Goal: Information Seeking & Learning: Learn about a topic

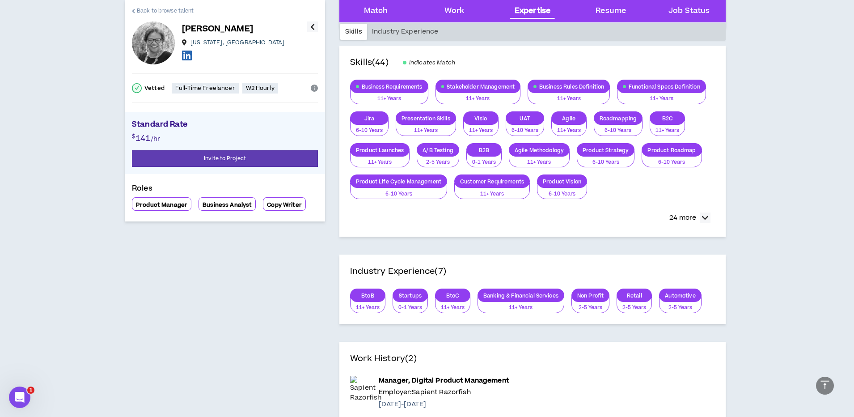
click at [156, 11] on span "Back to browse talent" at bounding box center [165, 11] width 57 height 8
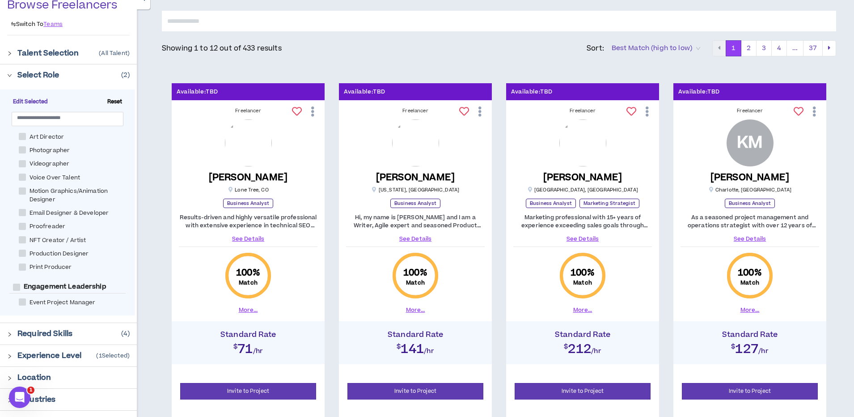
scroll to position [282, 0]
click at [25, 102] on span "Edit Selected" at bounding box center [30, 102] width 42 height 8
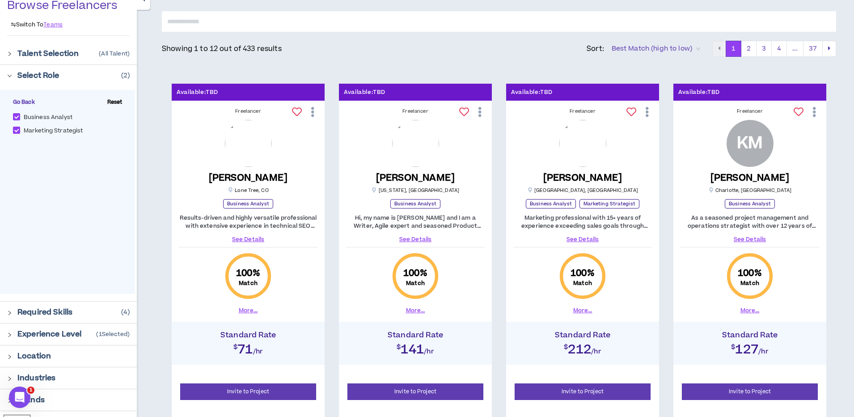
scroll to position [0, 0]
click at [16, 132] on span at bounding box center [16, 130] width 7 height 7
checkbox Strategist "*****"
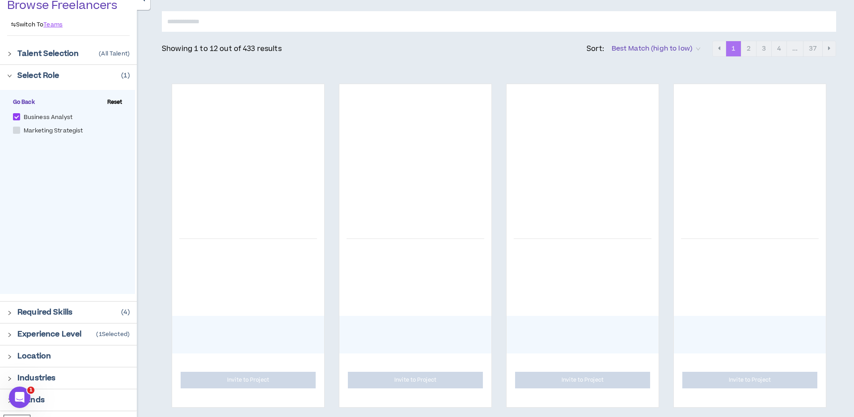
click at [9, 75] on icon "right" at bounding box center [9, 75] width 5 height 5
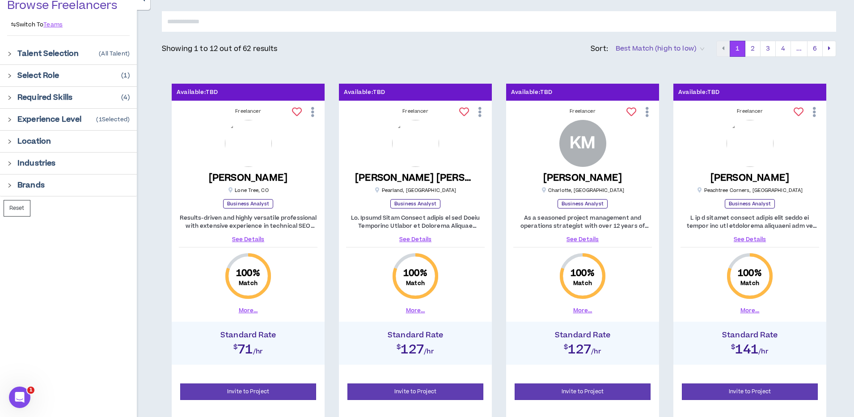
click at [10, 98] on icon "right" at bounding box center [9, 97] width 5 height 5
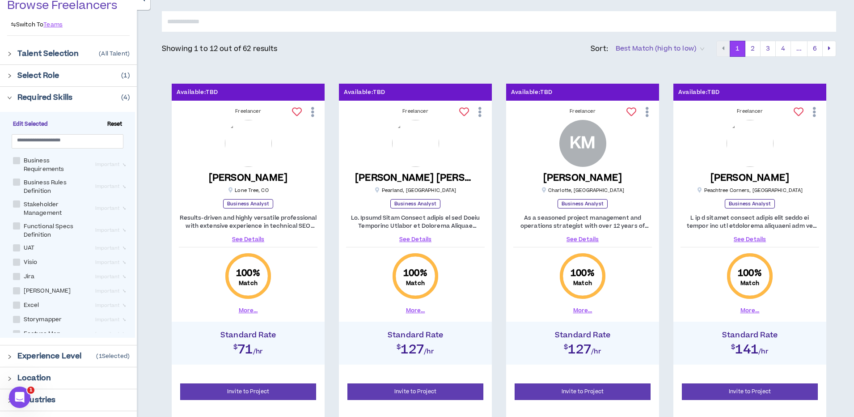
click at [113, 124] on span "Reset" at bounding box center [115, 124] width 22 height 8
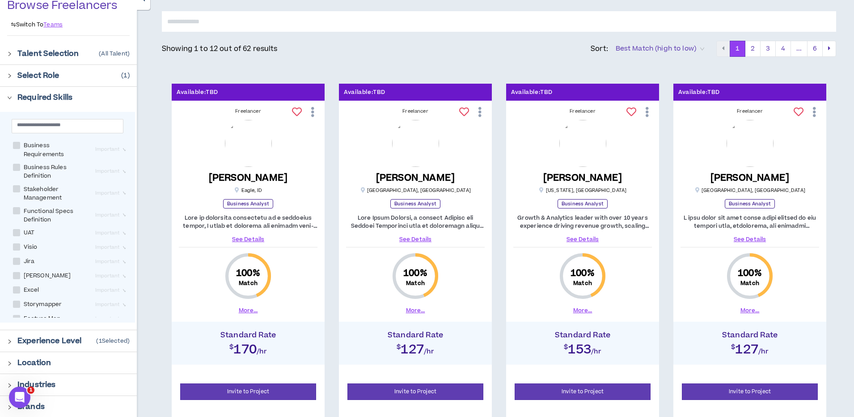
click at [17, 145] on span at bounding box center [16, 145] width 7 height 7
checkbox Requirements "****"
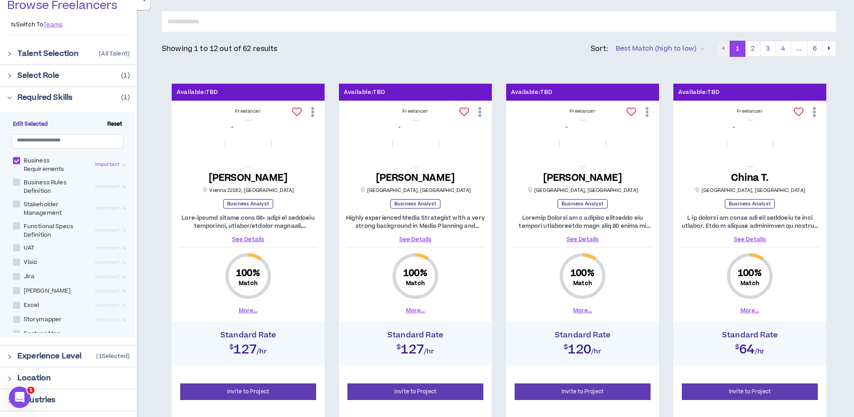
drag, startPoint x: 17, startPoint y: 182, endPoint x: 16, endPoint y: 192, distance: 10.4
click at [17, 182] on span at bounding box center [16, 181] width 7 height 7
checkbox Definition "****"
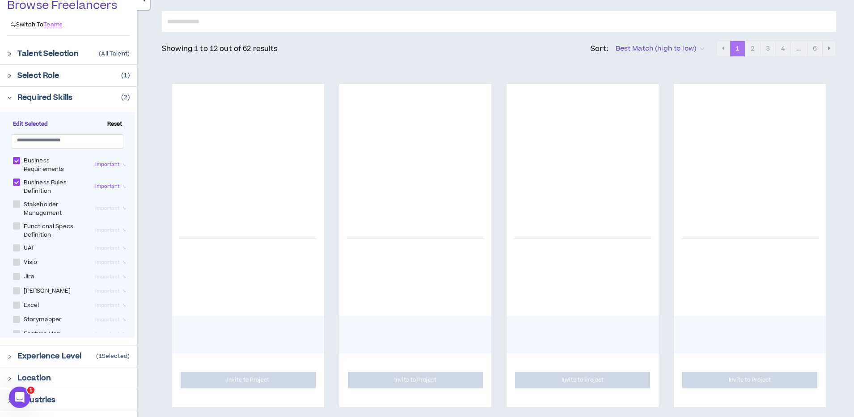
click at [15, 199] on label "Stakeholder Management" at bounding box center [52, 208] width 79 height 18
checkbox Management "****"
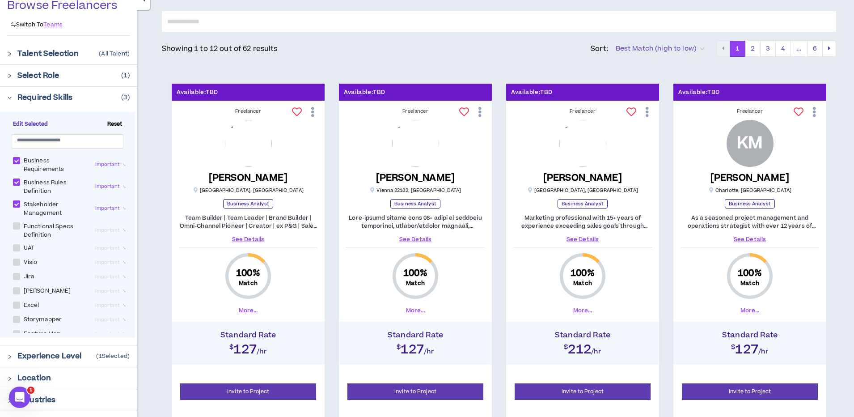
click at [17, 228] on span at bounding box center [16, 225] width 7 height 7
checkbox Definition "****"
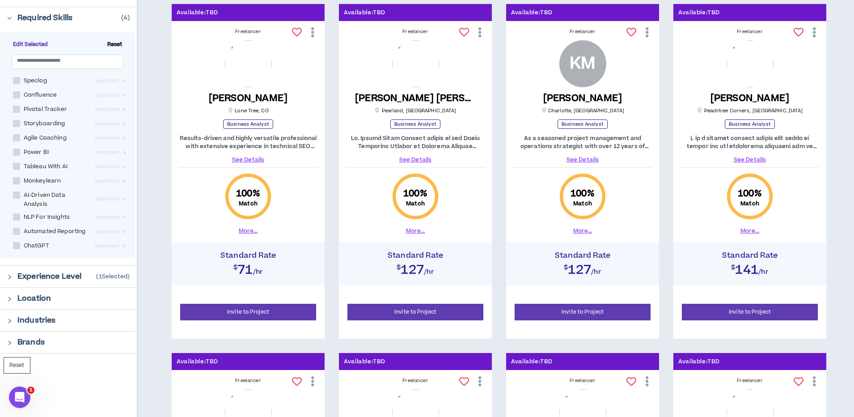
scroll to position [153, 0]
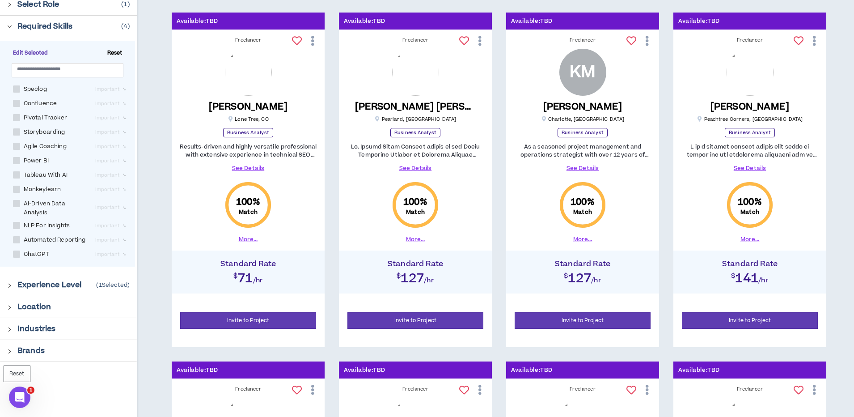
scroll to position [145, 0]
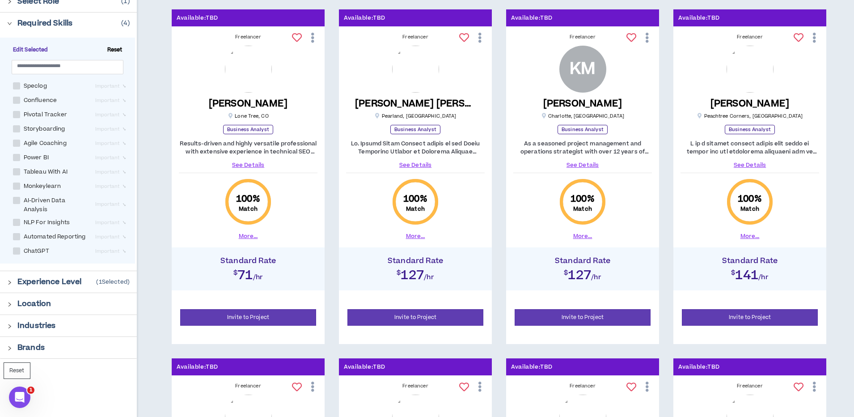
click at [756, 165] on link "See Details" at bounding box center [750, 165] width 139 height 8
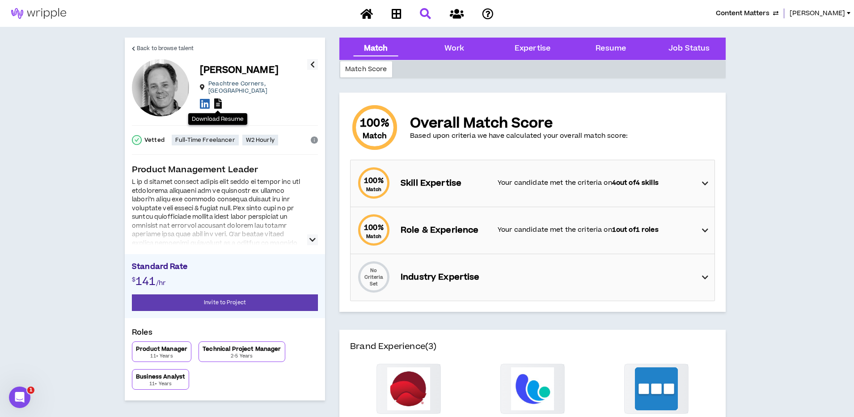
click at [221, 99] on icon at bounding box center [218, 103] width 8 height 10
click at [141, 50] on span "Back to browse talent" at bounding box center [165, 48] width 57 height 8
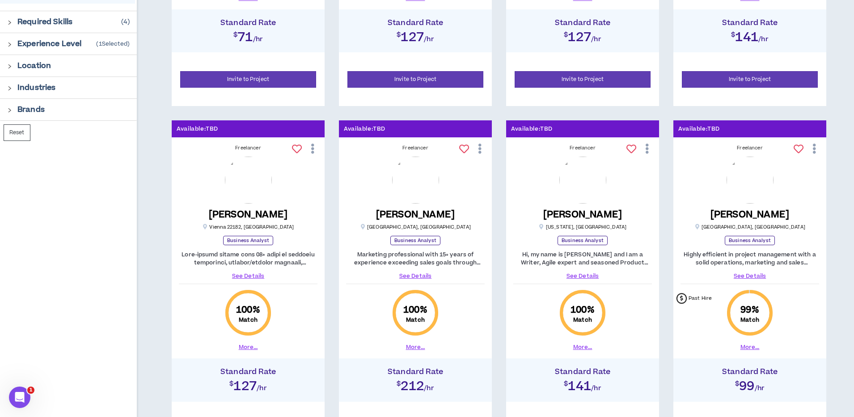
scroll to position [385, 0]
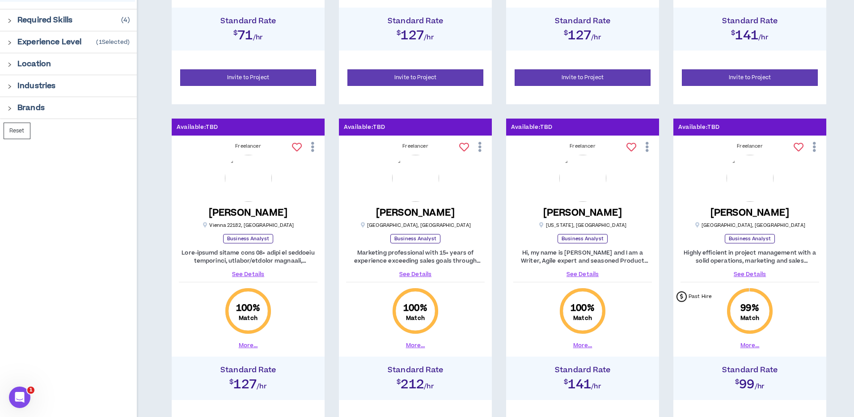
click at [415, 274] on link "See Details" at bounding box center [415, 274] width 139 height 8
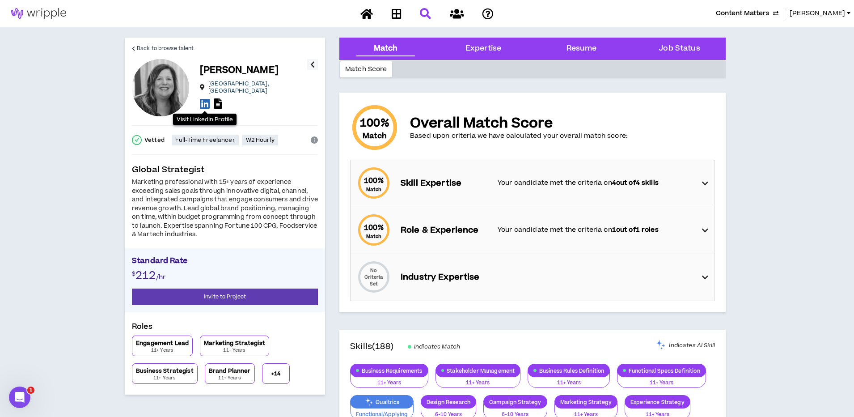
click at [205, 102] on icon at bounding box center [205, 103] width 10 height 11
click at [217, 98] on icon at bounding box center [218, 103] width 8 height 10
click at [167, 48] on span "Back to browse talent" at bounding box center [165, 48] width 57 height 8
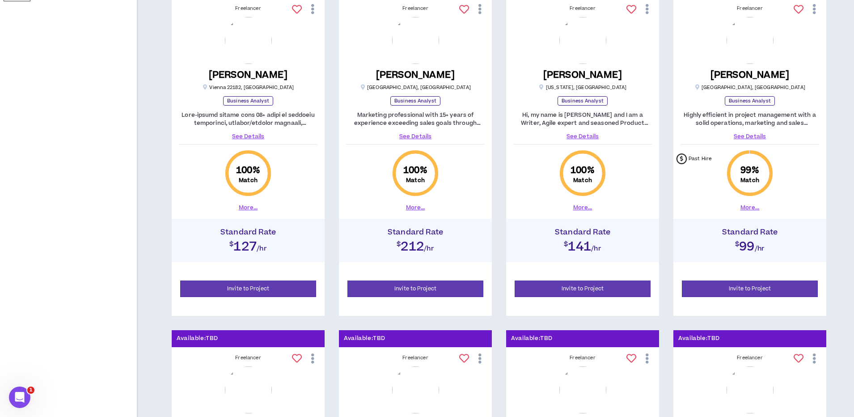
scroll to position [523, 0]
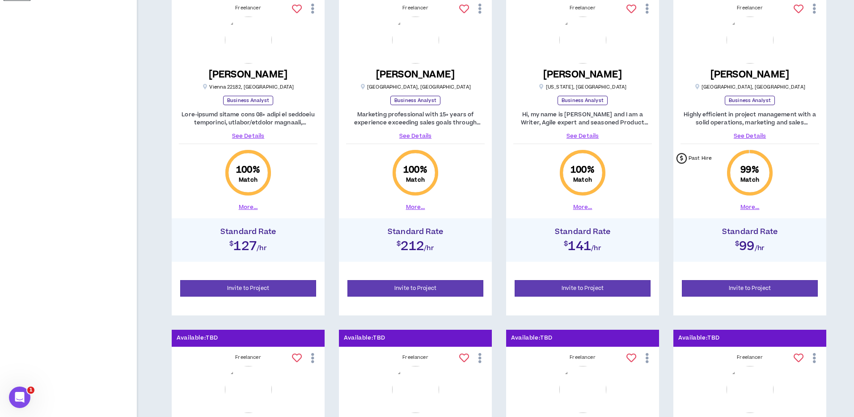
click at [580, 136] on link "See Details" at bounding box center [582, 136] width 139 height 8
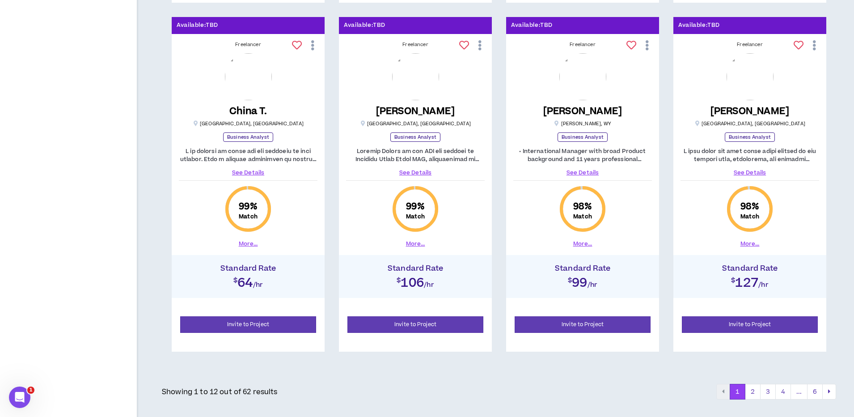
scroll to position [847, 0]
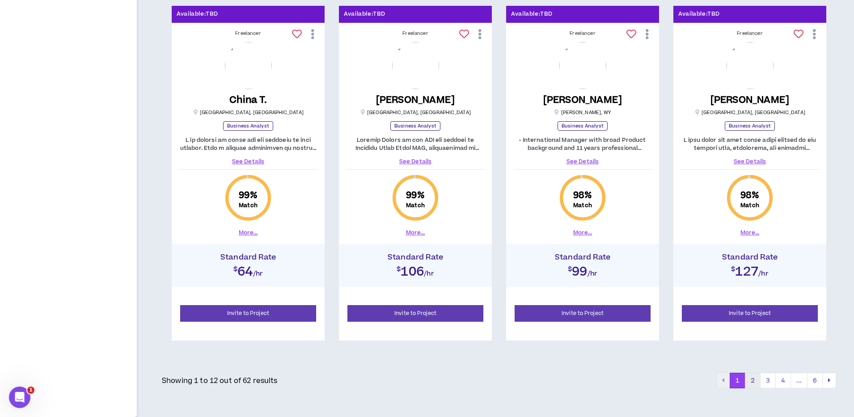
click at [754, 380] on button "2" at bounding box center [753, 381] width 16 height 16
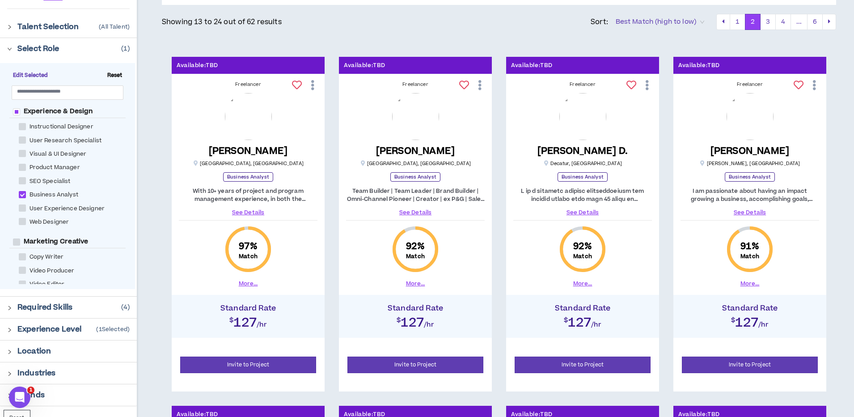
scroll to position [98, 0]
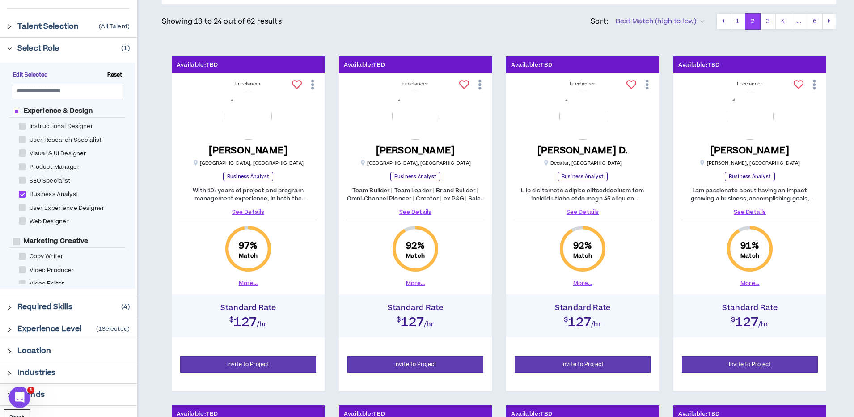
click at [573, 214] on link "See Details" at bounding box center [582, 212] width 139 height 8
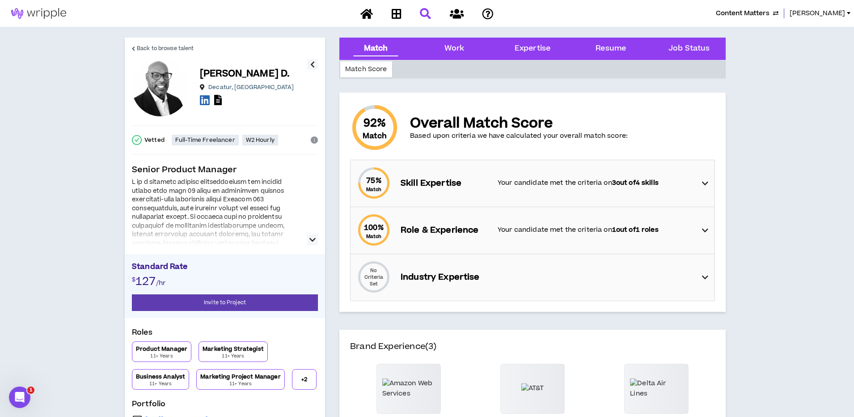
click at [315, 239] on icon "button" at bounding box center [312, 239] width 6 height 11
click at [216, 221] on div at bounding box center [217, 230] width 170 height 29
click at [517, 189] on div "75 % Match Skill Expertise Your candidate met the criteria on 3 out of 4 skills" at bounding box center [535, 183] width 359 height 47
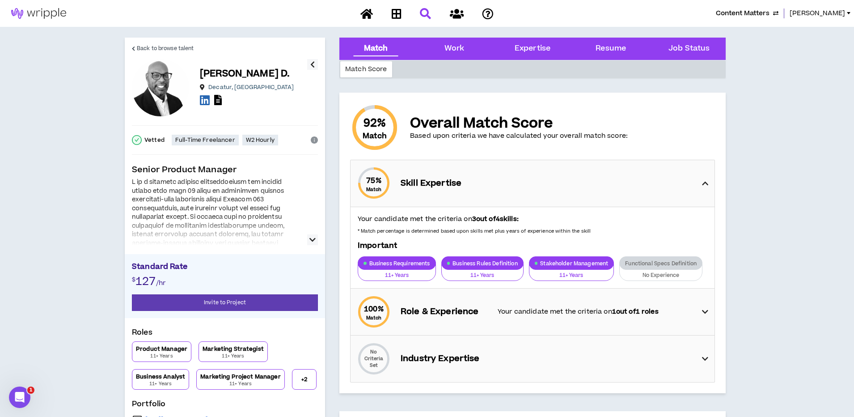
click at [311, 239] on icon "button" at bounding box center [312, 239] width 6 height 11
click at [275, 226] on div at bounding box center [217, 230] width 170 height 29
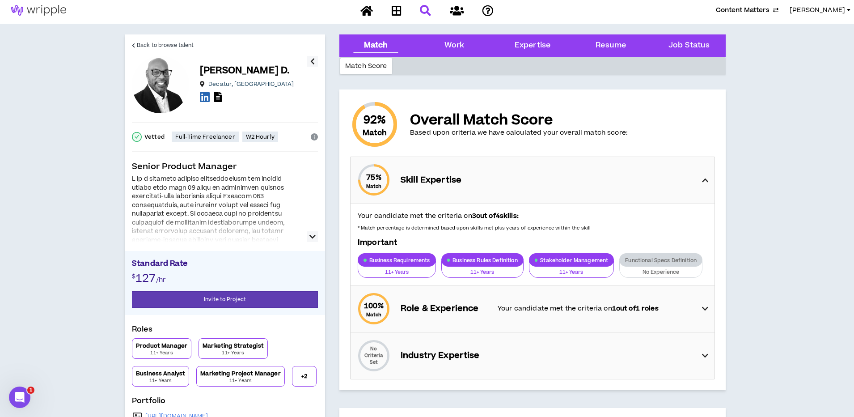
click at [314, 237] on icon "button" at bounding box center [312, 236] width 6 height 11
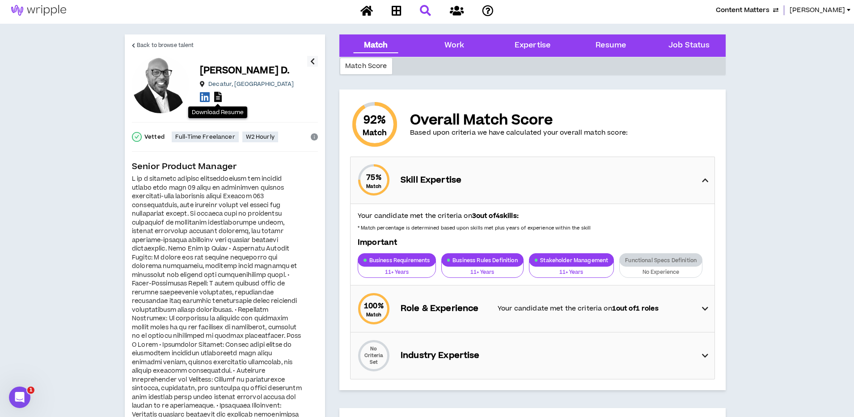
click at [217, 97] on icon at bounding box center [218, 97] width 8 height 10
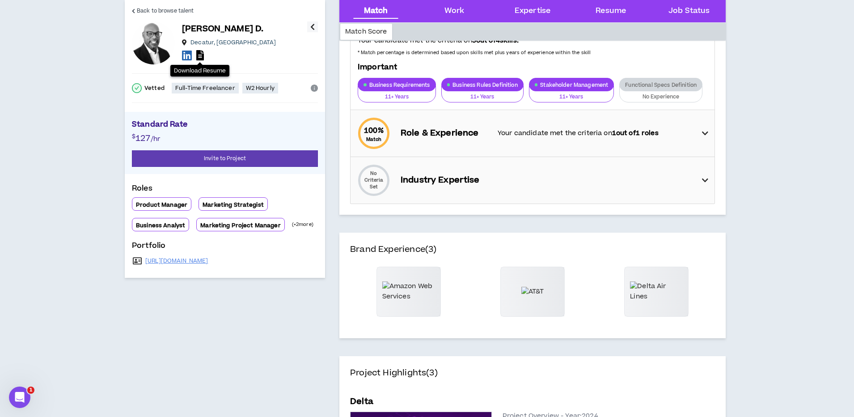
scroll to position [87, 0]
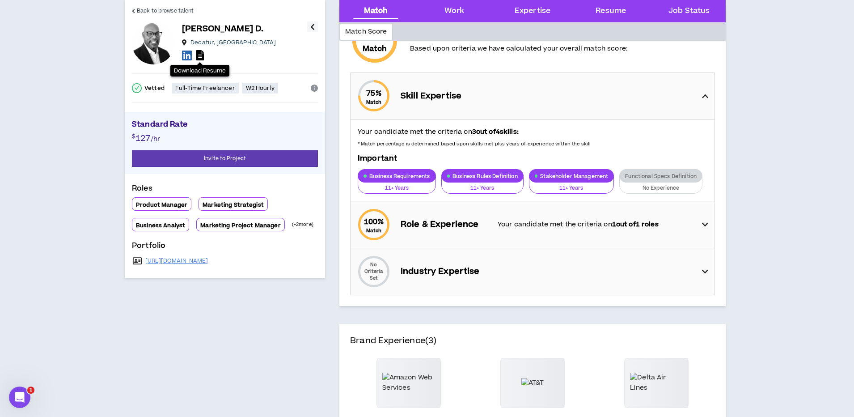
click at [678, 120] on div "Your candidate met the criteria on 3 out of 4 skills: * Match percentage is det…" at bounding box center [533, 160] width 364 height 81
click at [704, 94] on icon at bounding box center [705, 96] width 6 height 11
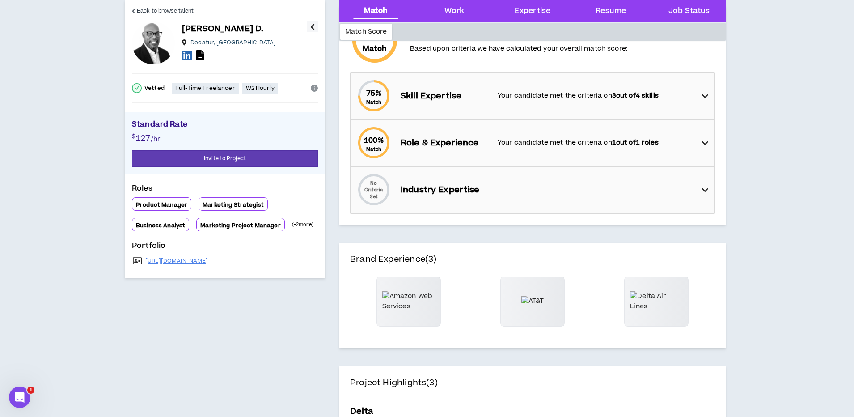
click at [704, 94] on icon at bounding box center [705, 96] width 6 height 11
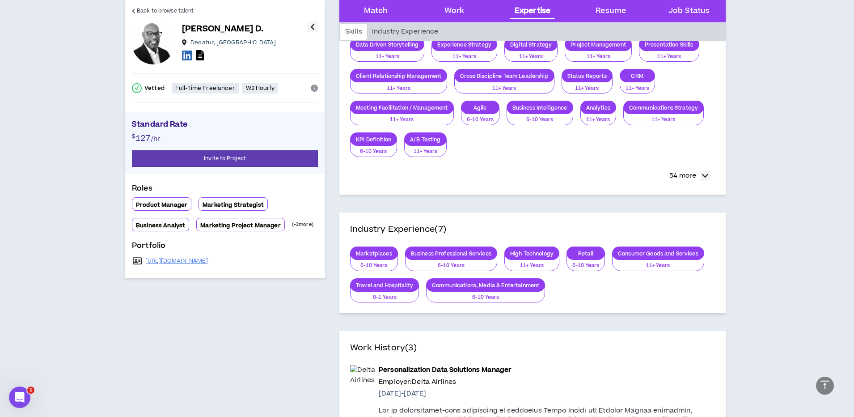
scroll to position [1114, 0]
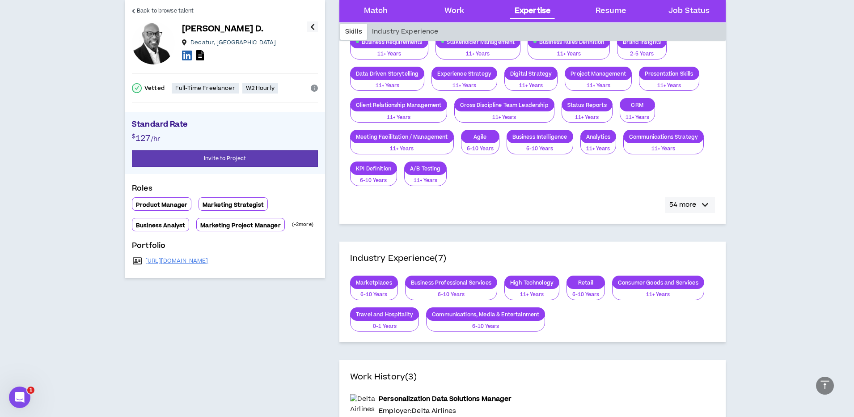
click at [701, 201] on div "button" at bounding box center [705, 204] width 11 height 11
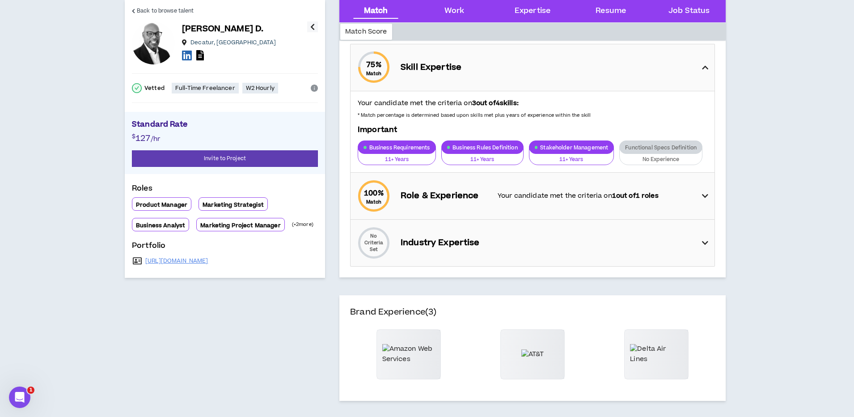
scroll to position [0, 0]
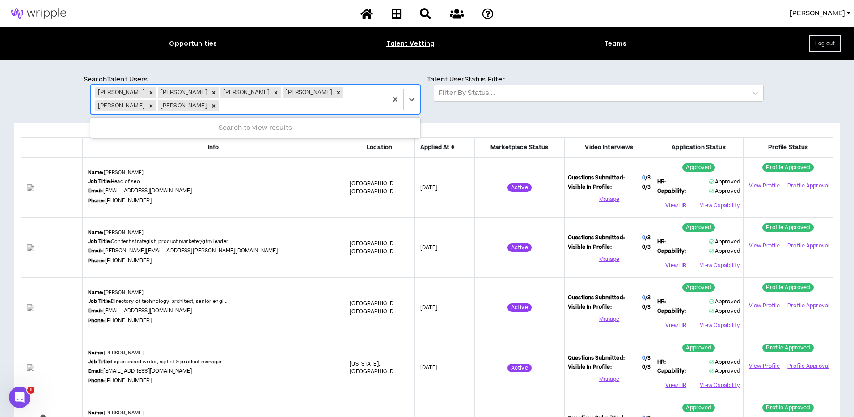
click at [220, 108] on div at bounding box center [301, 106] width 162 height 12
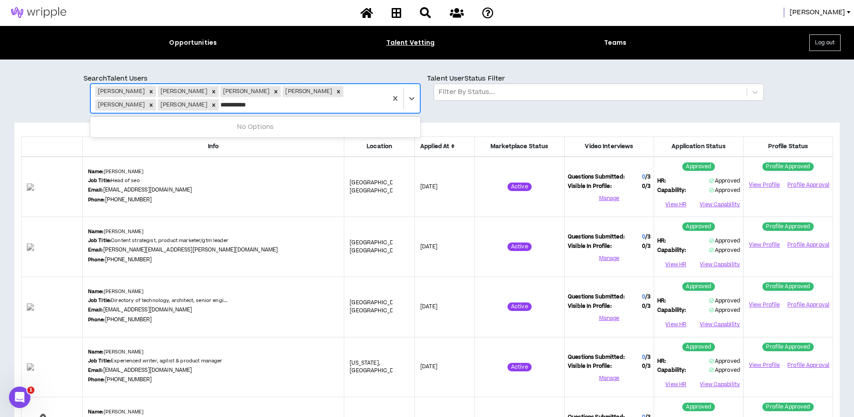
type input "**********"
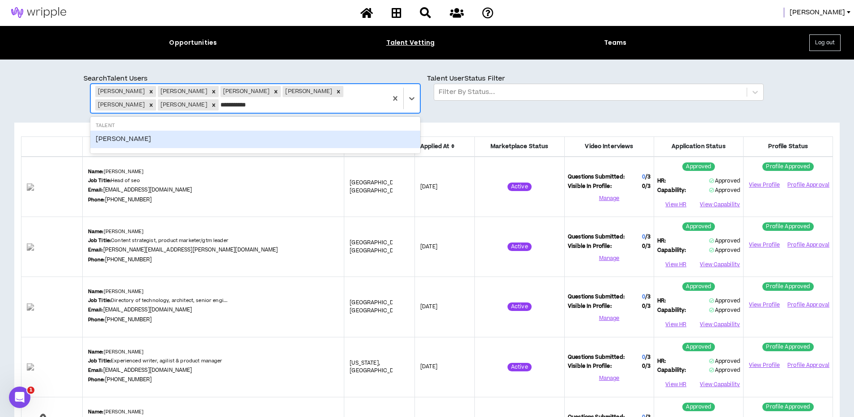
click at [152, 138] on div "Lorri Sands" at bounding box center [255, 139] width 330 height 17
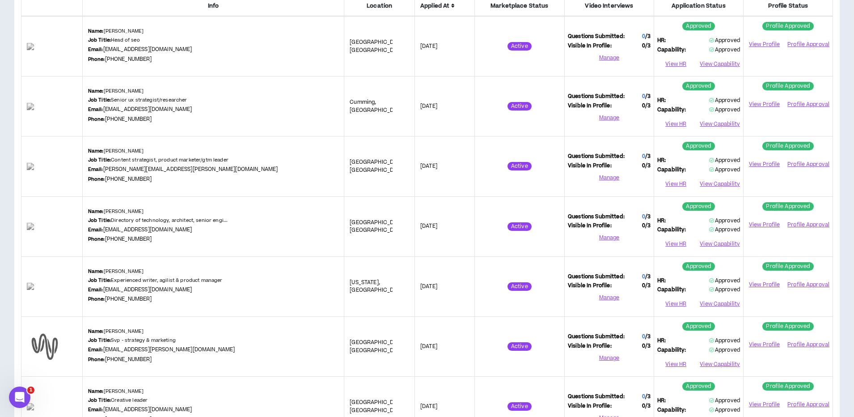
scroll to position [142, 0]
click at [760, 103] on link "View Profile" at bounding box center [764, 104] width 35 height 16
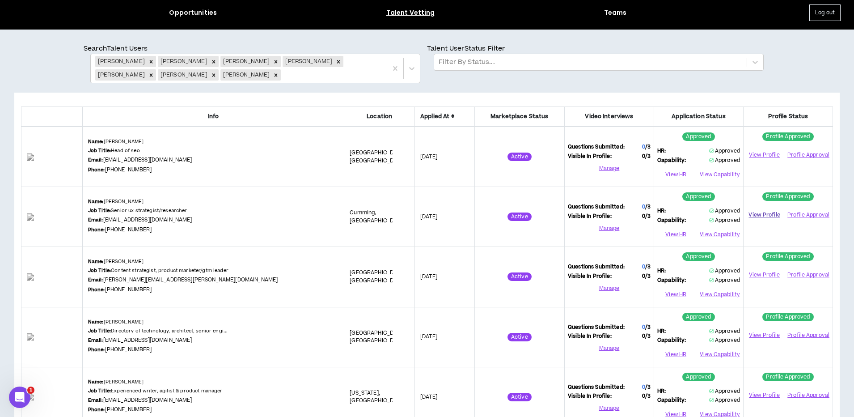
scroll to position [0, 0]
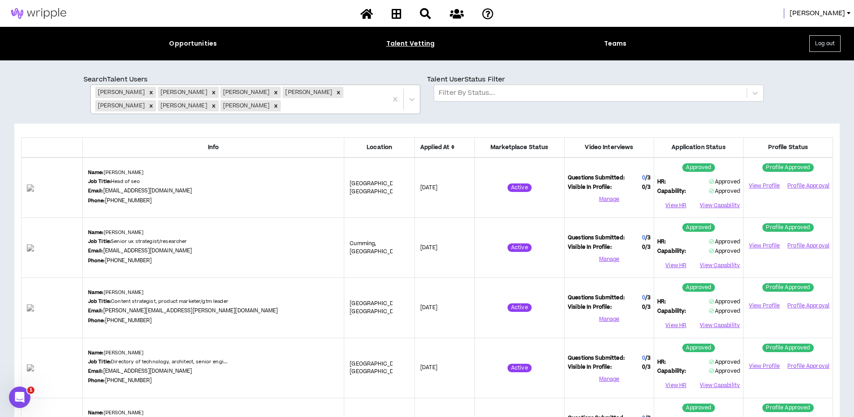
click at [283, 105] on div at bounding box center [333, 106] width 100 height 12
type input "**********"
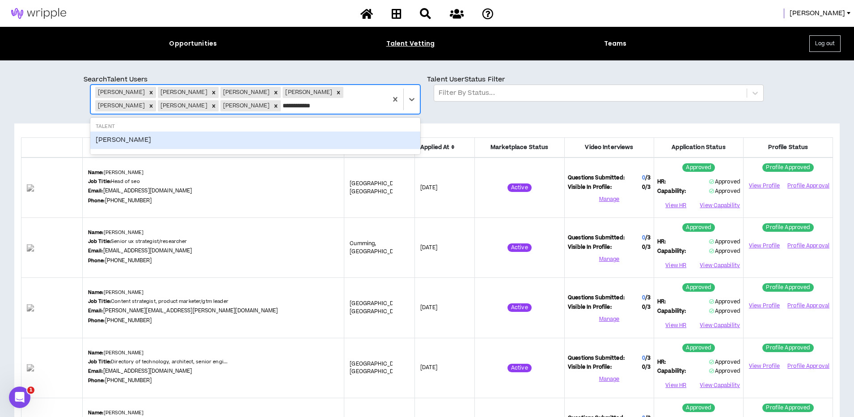
click at [135, 137] on div "Annie Gordon" at bounding box center [255, 139] width 330 height 17
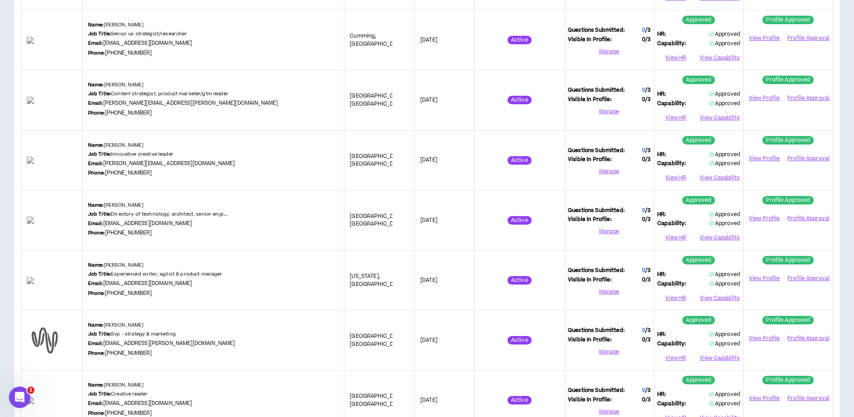
scroll to position [250, 0]
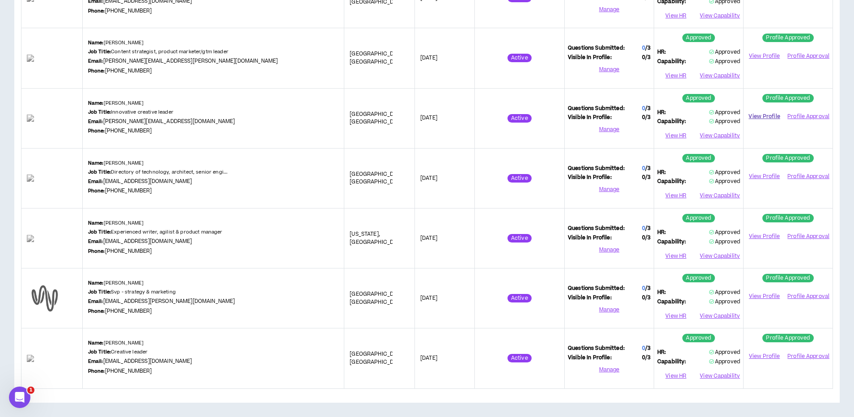
click at [769, 116] on link "View Profile" at bounding box center [764, 117] width 35 height 16
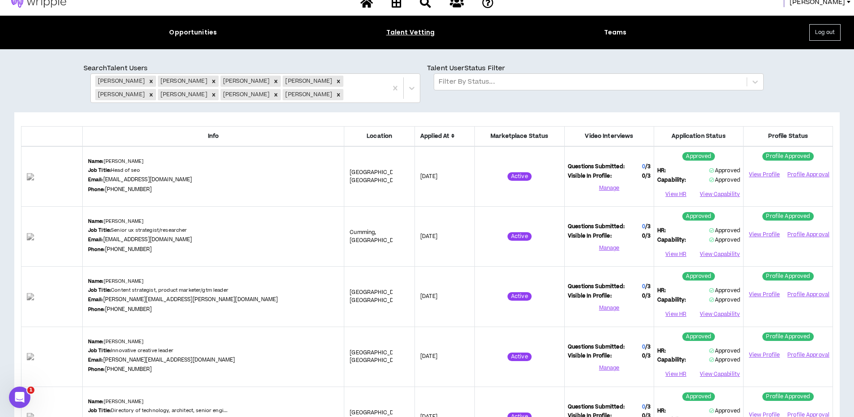
scroll to position [0, 0]
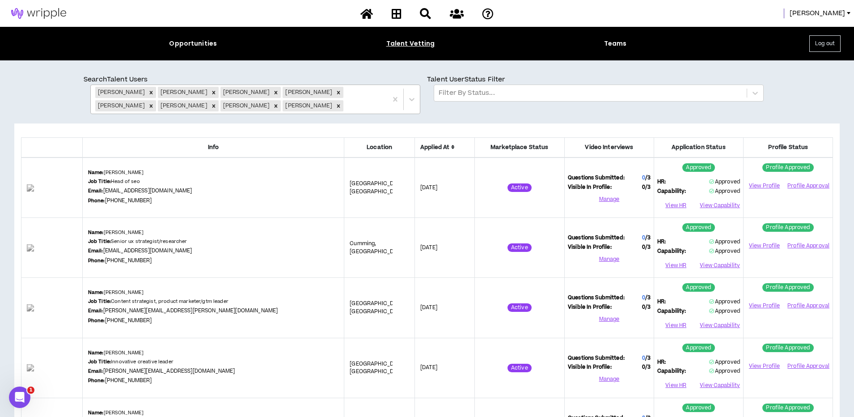
click at [345, 105] on div at bounding box center [364, 106] width 38 height 12
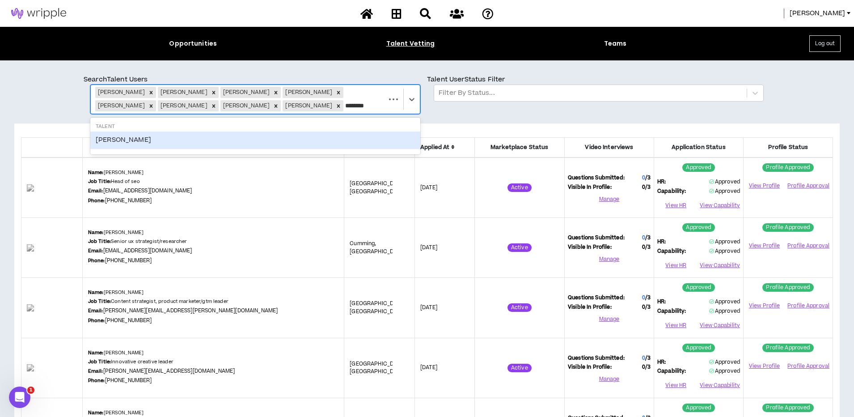
type input "*********"
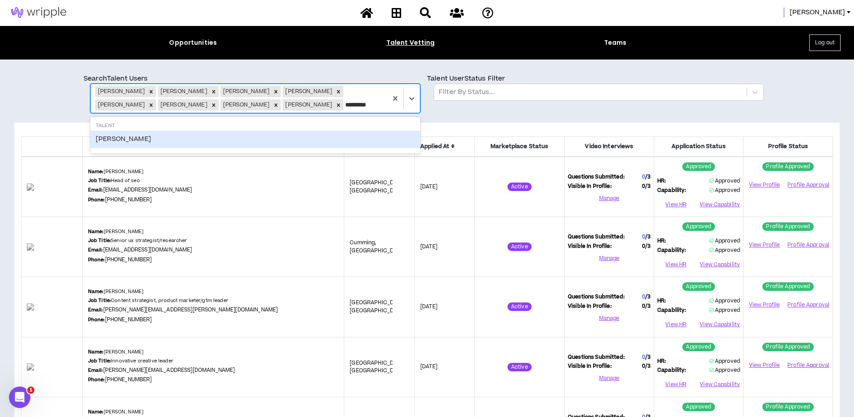
click at [112, 142] on div "KIki Carr" at bounding box center [255, 139] width 330 height 17
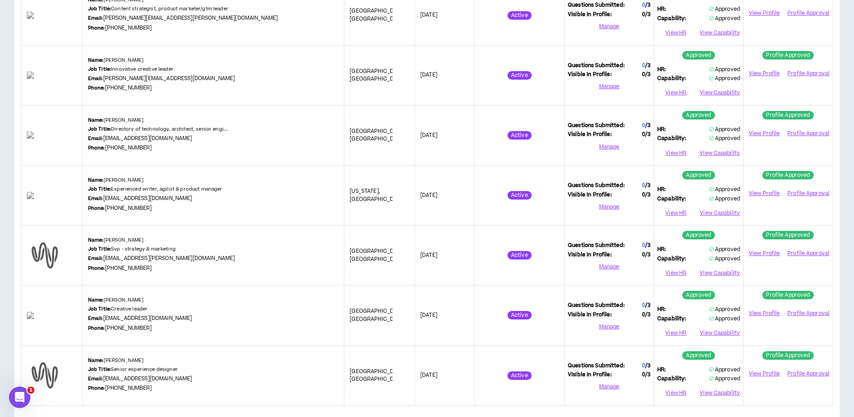
scroll to position [309, 0]
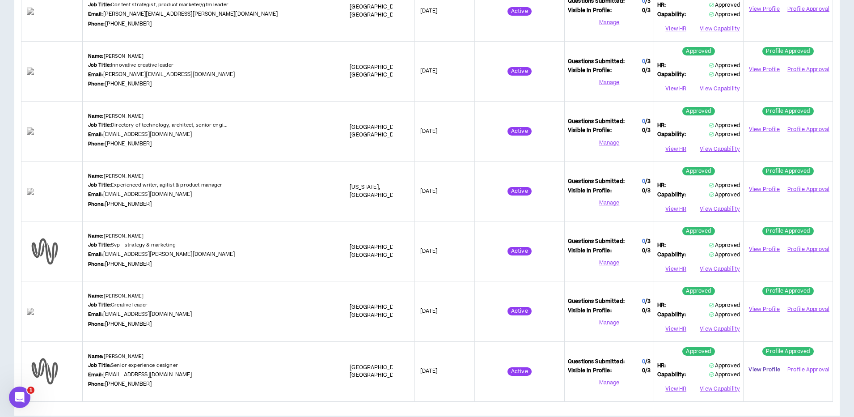
click at [765, 362] on link "View Profile" at bounding box center [764, 370] width 35 height 16
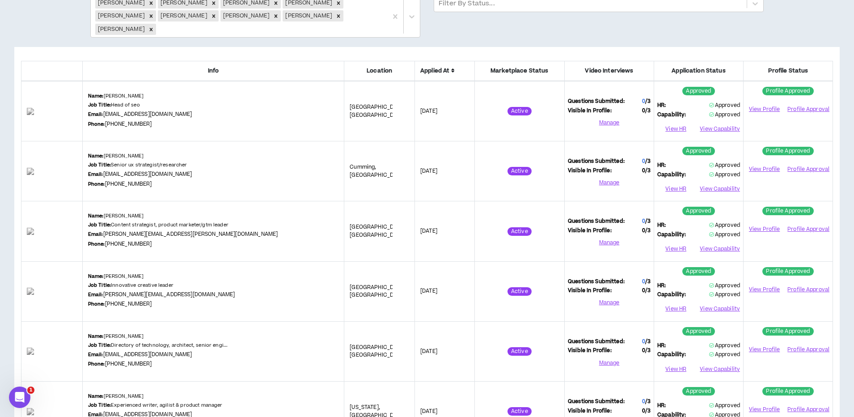
scroll to position [0, 0]
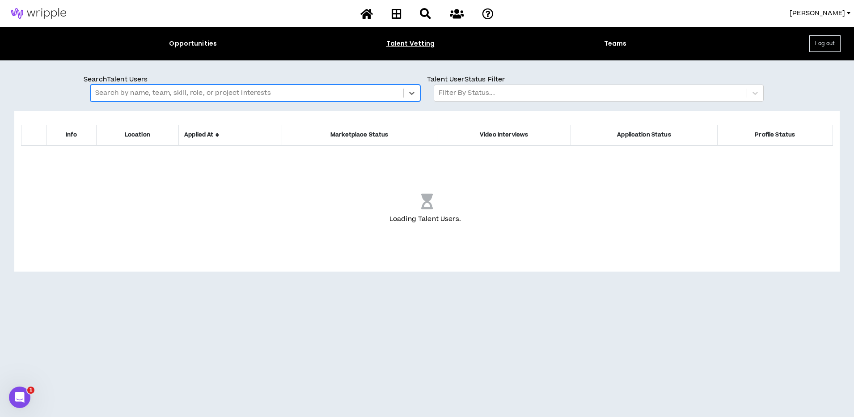
click at [202, 90] on div at bounding box center [247, 93] width 304 height 12
type input "**********"
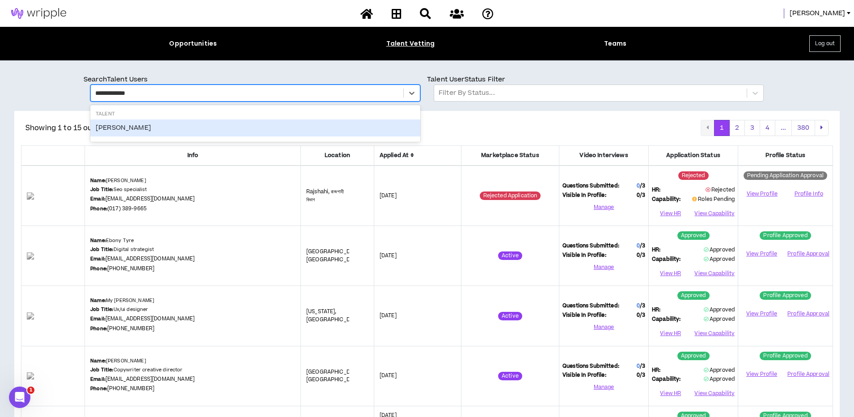
click at [136, 131] on div "Michael Allenberg" at bounding box center [255, 127] width 330 height 17
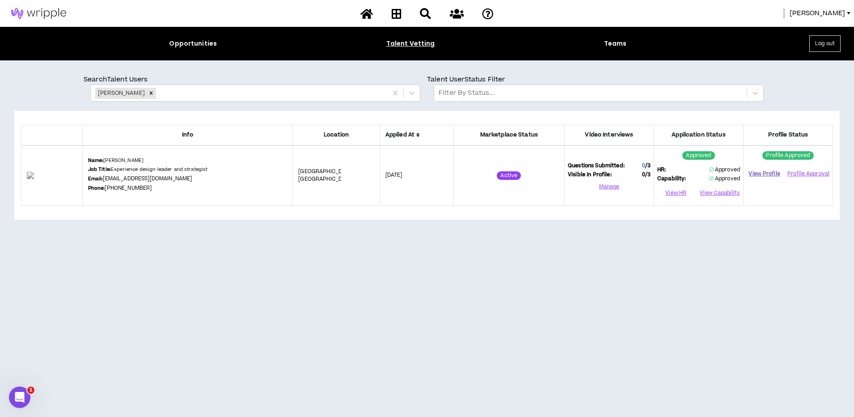
click at [770, 174] on link "View Profile" at bounding box center [764, 174] width 35 height 16
click at [151, 93] on icon "Remove Michael Allenberg" at bounding box center [151, 93] width 6 height 6
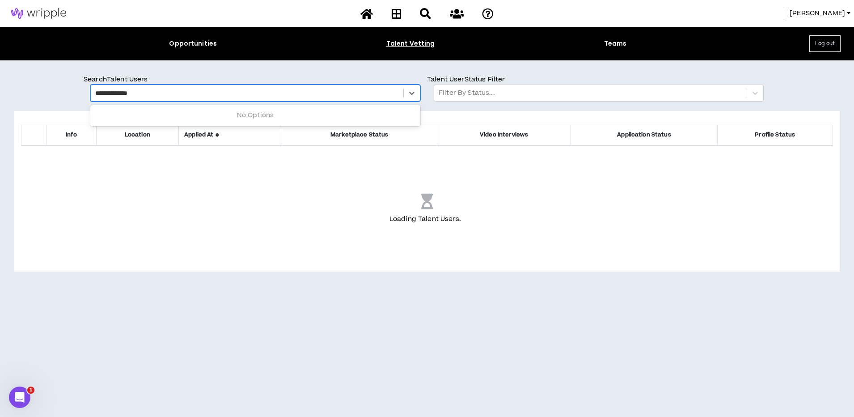
type input "**********"
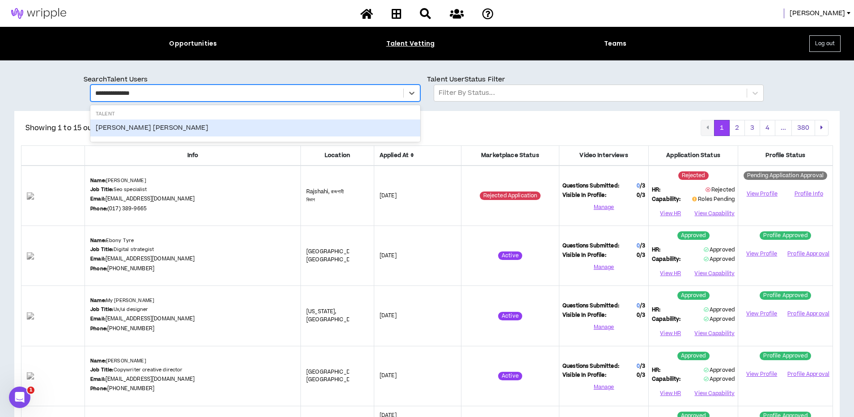
click at [123, 126] on div "Whitlock Dunbar" at bounding box center [255, 127] width 330 height 17
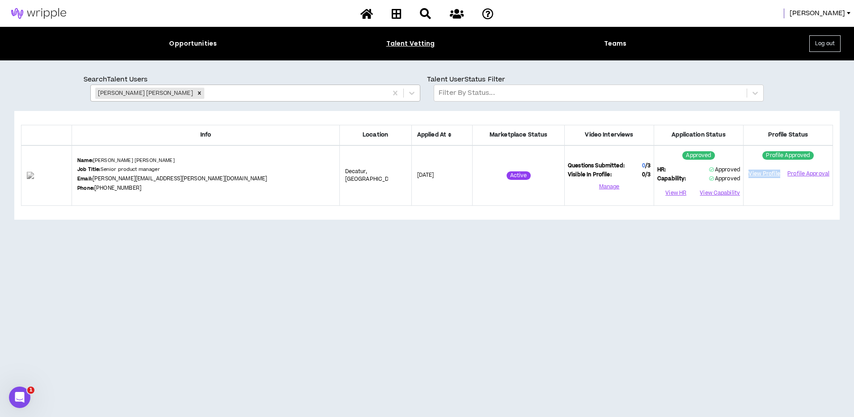
click at [196, 93] on icon "Remove Whitlock Dunbar" at bounding box center [199, 93] width 6 height 6
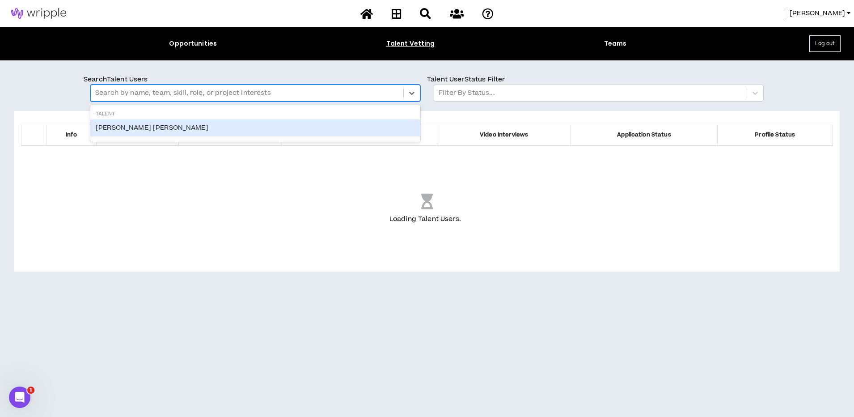
click at [152, 93] on div at bounding box center [247, 93] width 304 height 12
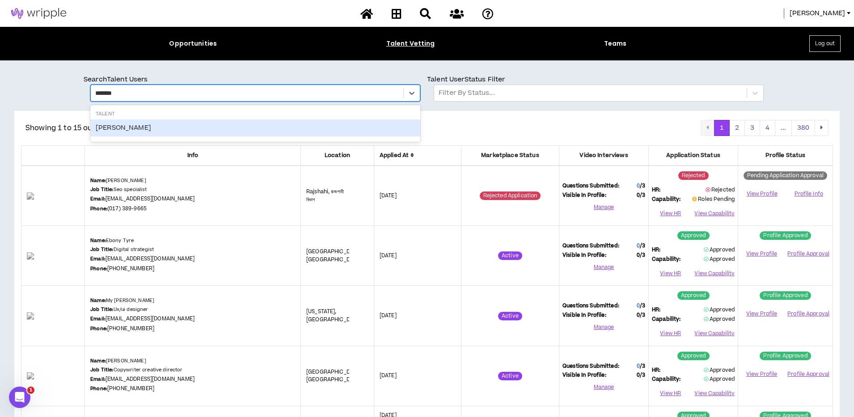
type input "********"
click at [110, 128] on div "Bryan Goble" at bounding box center [255, 127] width 330 height 17
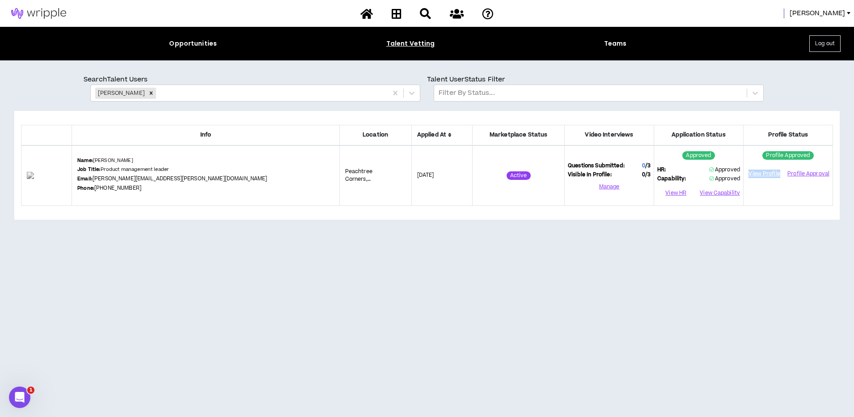
click at [752, 171] on link "View Profile" at bounding box center [764, 174] width 35 height 16
click at [146, 90] on div "Remove Bryan Goble" at bounding box center [151, 93] width 10 height 11
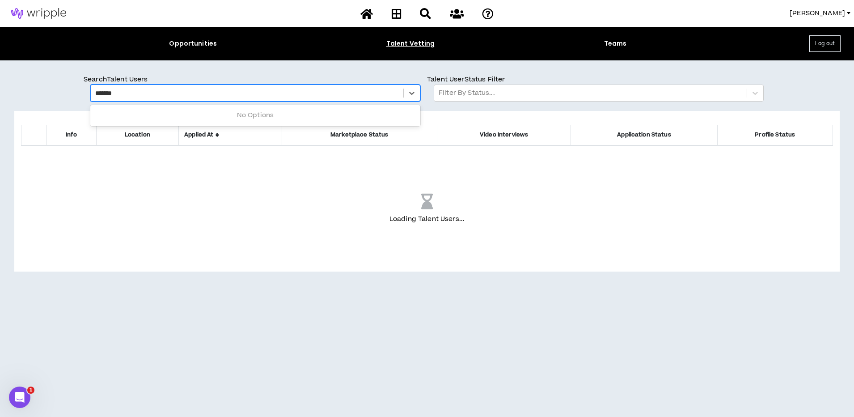
type input "********"
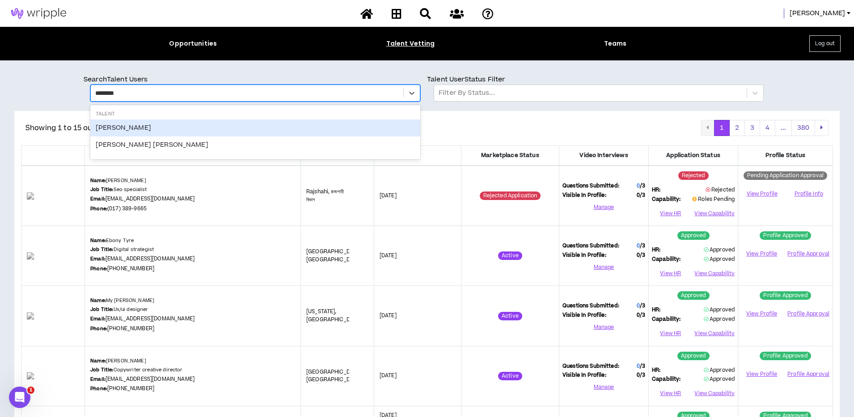
click at [112, 126] on div "Brittany Whitlock" at bounding box center [255, 127] width 330 height 17
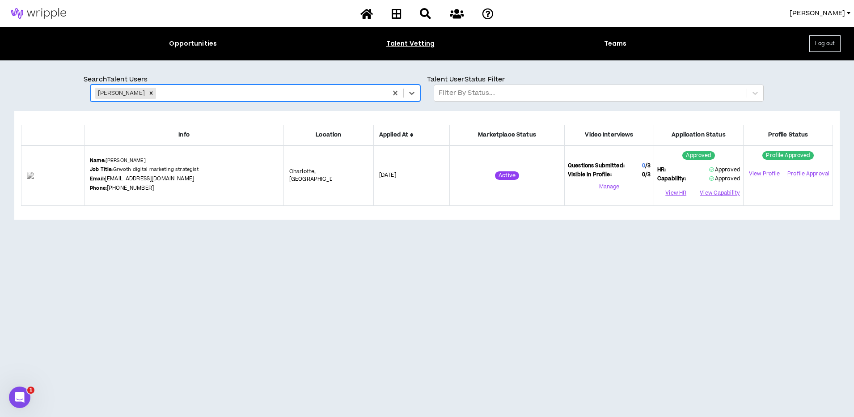
click at [165, 93] on div at bounding box center [270, 93] width 225 height 12
type input "********"
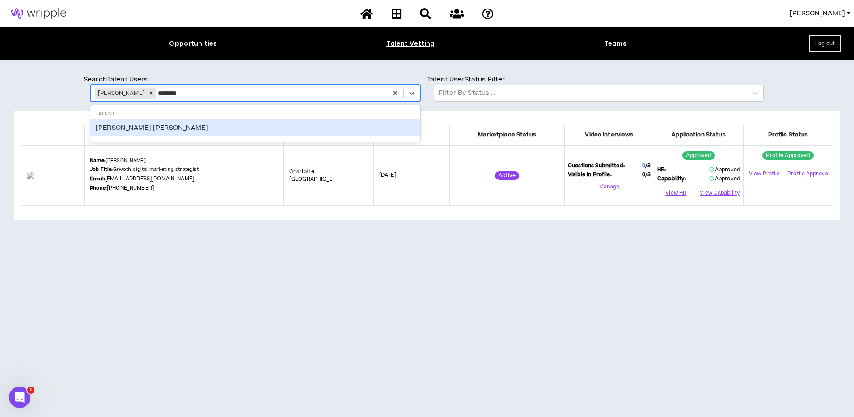
drag, startPoint x: 129, startPoint y: 125, endPoint x: 157, endPoint y: 124, distance: 28.7
click at [129, 125] on div "Whitlock Dunbar" at bounding box center [255, 127] width 330 height 17
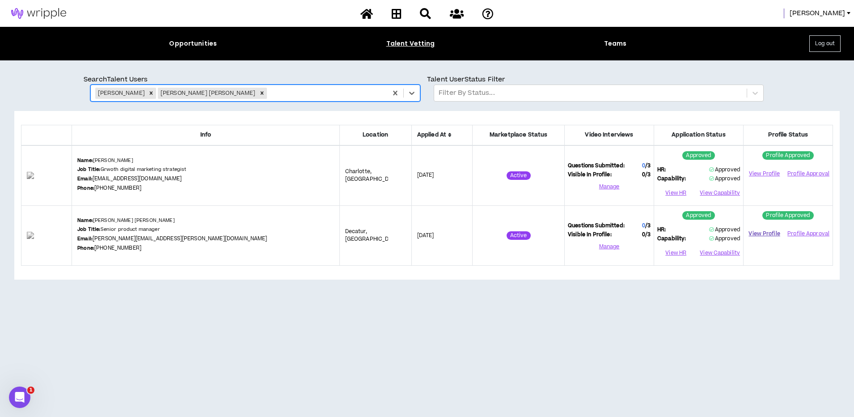
click at [765, 232] on link "View Profile" at bounding box center [764, 234] width 35 height 16
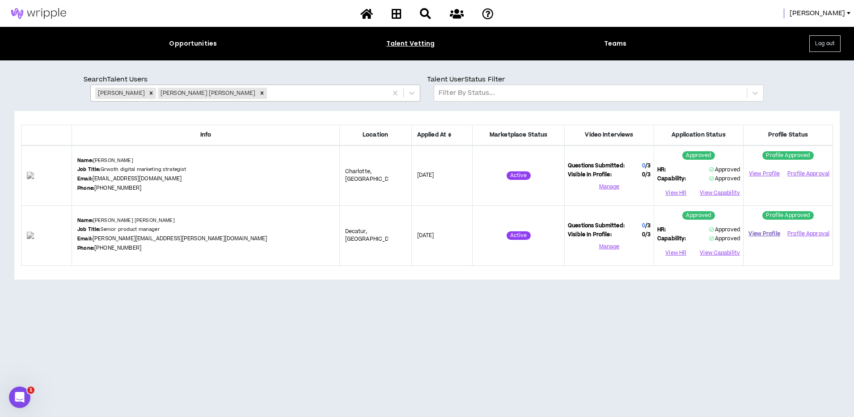
drag, startPoint x: 216, startPoint y: 91, endPoint x: 171, endPoint y: 95, distance: 44.9
click at [207, 92] on div "Whitlock Dunbar" at bounding box center [212, 93] width 109 height 11
click at [153, 93] on icon "Remove Brittany Whitlock" at bounding box center [151, 93] width 3 height 3
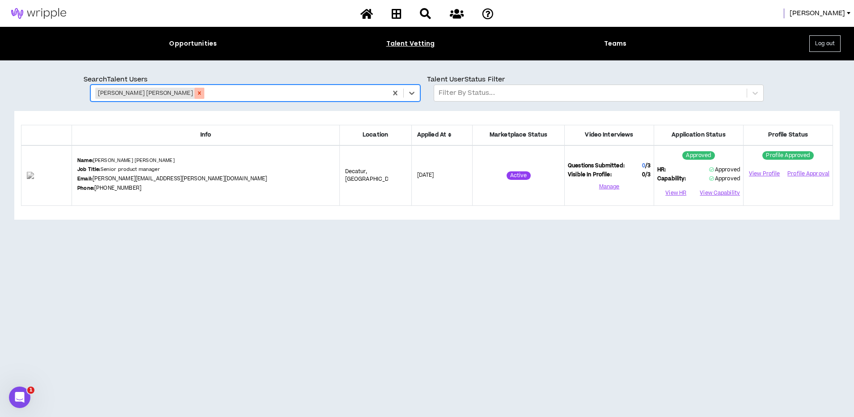
click at [196, 93] on icon "Remove Whitlock Dunbar" at bounding box center [199, 93] width 6 height 6
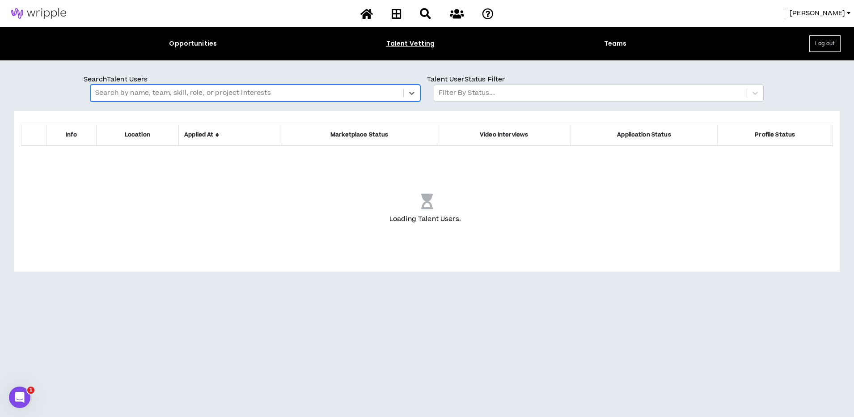
click at [161, 91] on div at bounding box center [247, 93] width 304 height 12
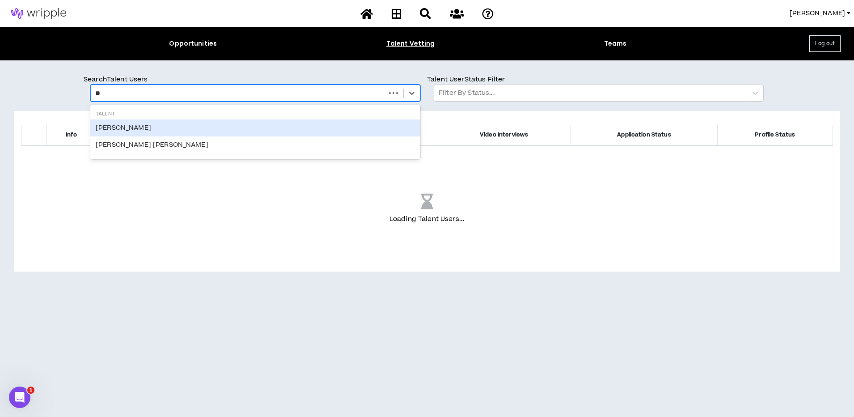
type input "***"
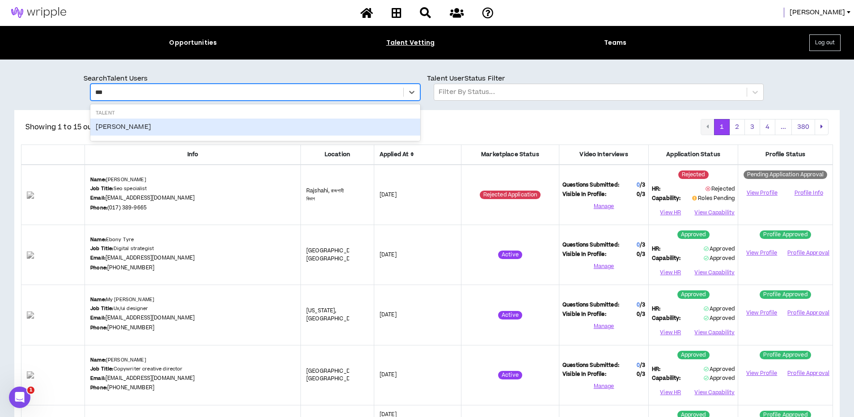
scroll to position [1, 0]
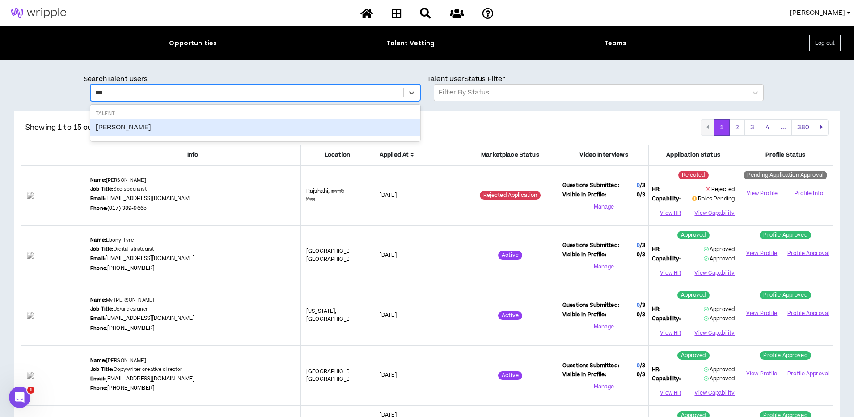
click at [127, 125] on div "Kym Motley" at bounding box center [255, 127] width 330 height 17
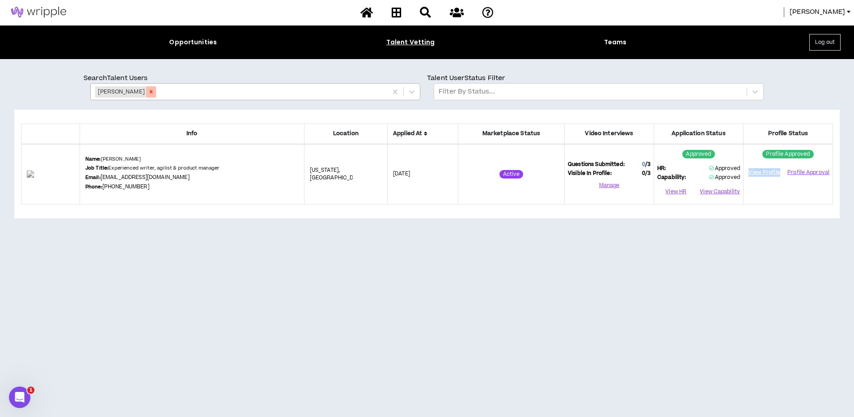
click at [150, 91] on icon "Remove Kym Motley" at bounding box center [151, 91] width 3 height 3
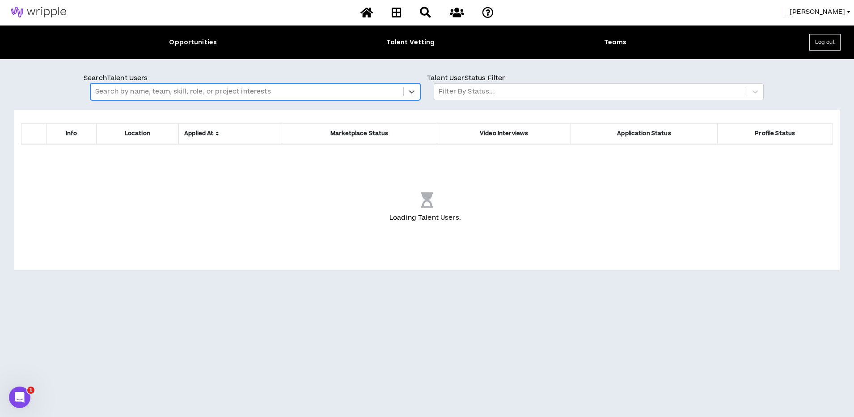
click at [145, 93] on div at bounding box center [247, 92] width 304 height 12
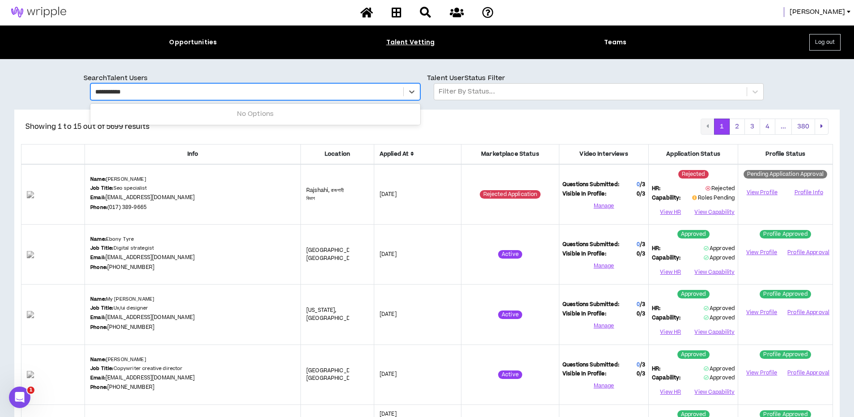
click at [111, 91] on input "**********" at bounding box center [116, 92] width 42 height 10
type input "**********"
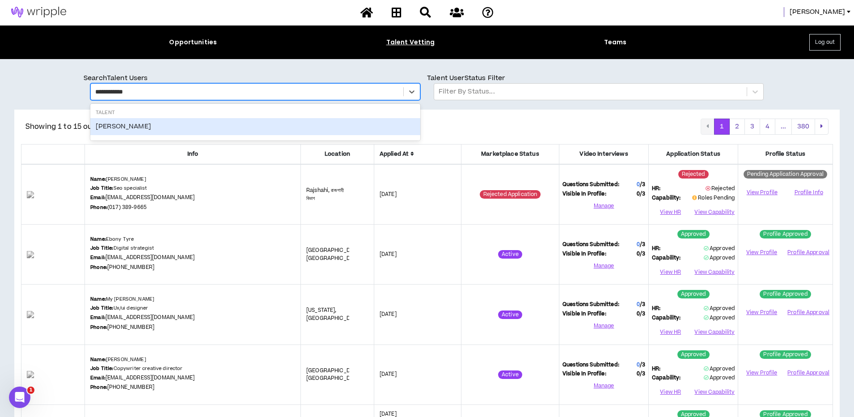
click at [117, 127] on div "Audrey Henik" at bounding box center [255, 126] width 330 height 17
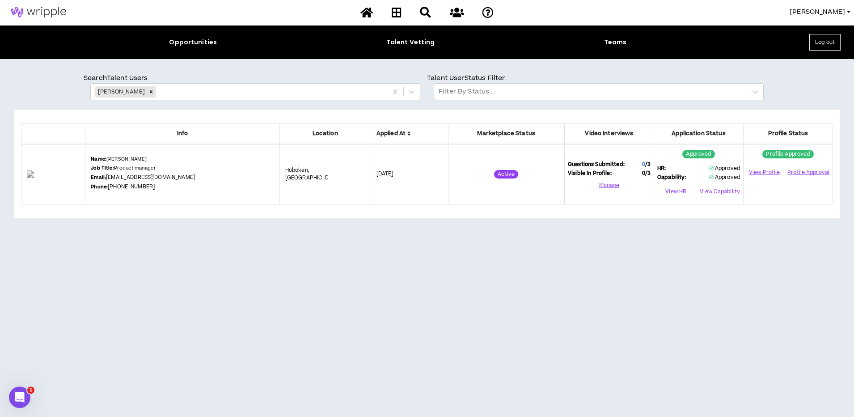
click at [774, 217] on div "Info Location Applied At Marketplace Status Video Interviews Application Status…" at bounding box center [427, 164] width 826 height 108
click at [762, 173] on link "View Profile" at bounding box center [764, 173] width 35 height 16
click at [150, 91] on icon "Remove Audrey Henik" at bounding box center [151, 91] width 3 height 3
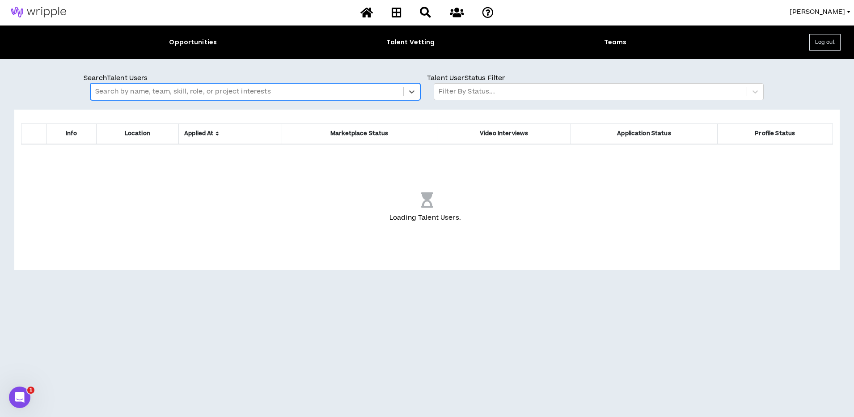
click at [152, 91] on div at bounding box center [247, 92] width 304 height 12
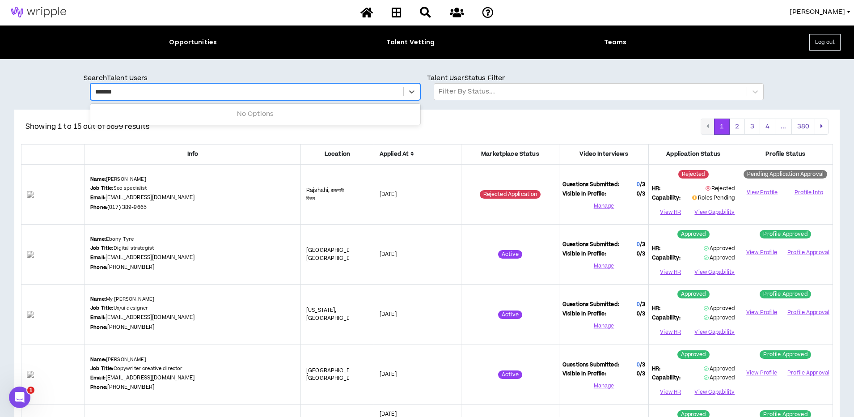
type input "*******"
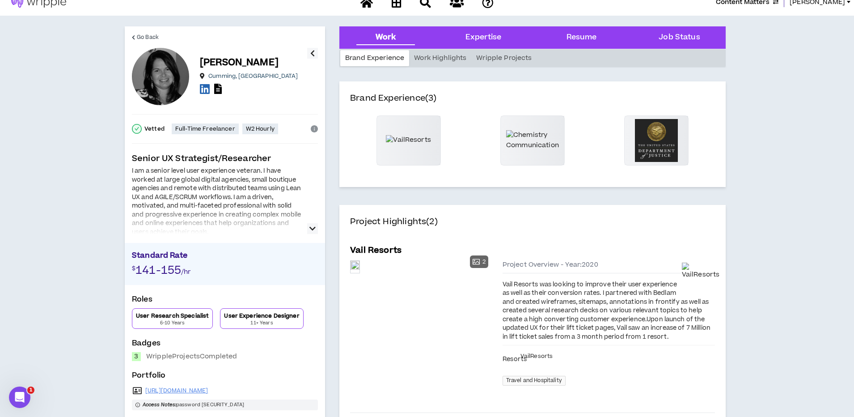
scroll to position [11, 0]
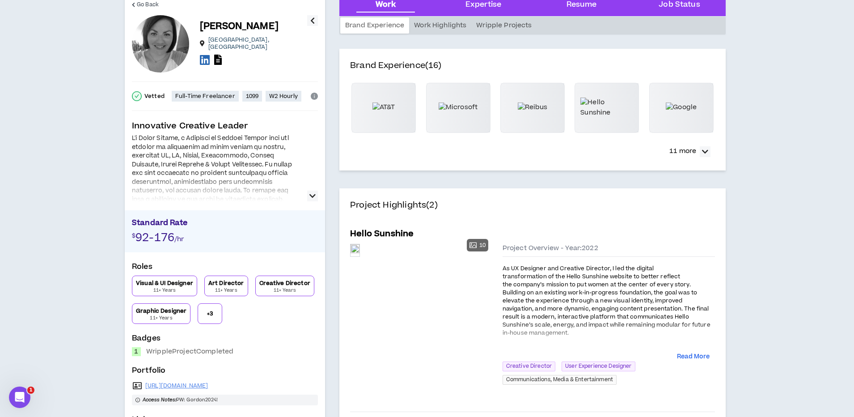
scroll to position [35, 0]
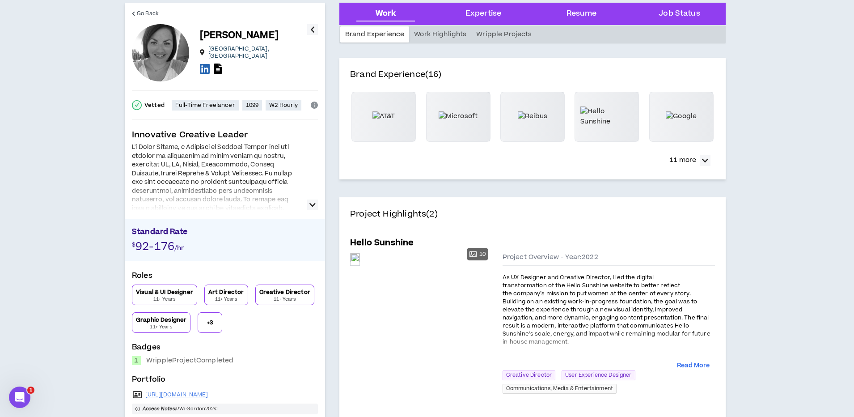
click at [313, 203] on icon "button" at bounding box center [312, 204] width 6 height 11
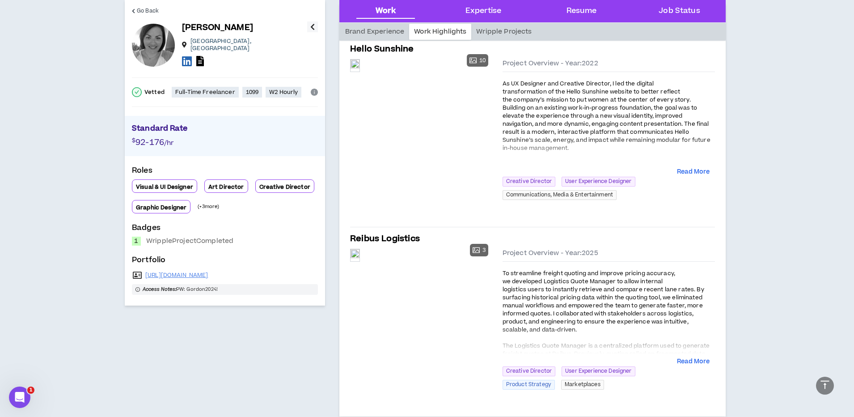
scroll to position [224, 0]
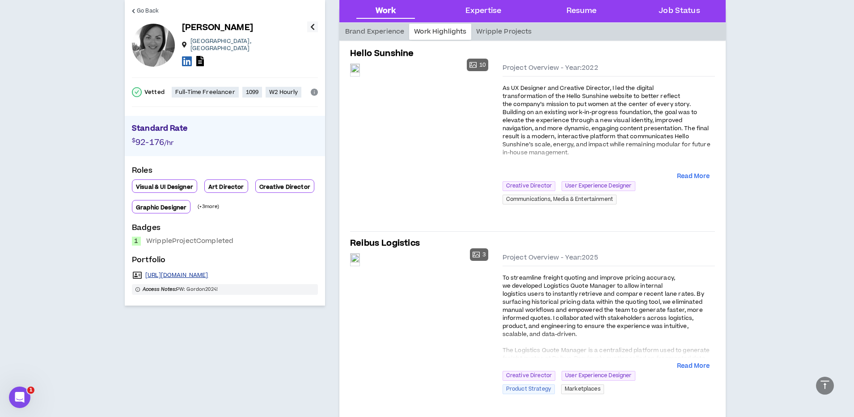
click at [202, 271] on link "https://www.anniegordon.design" at bounding box center [176, 274] width 63 height 7
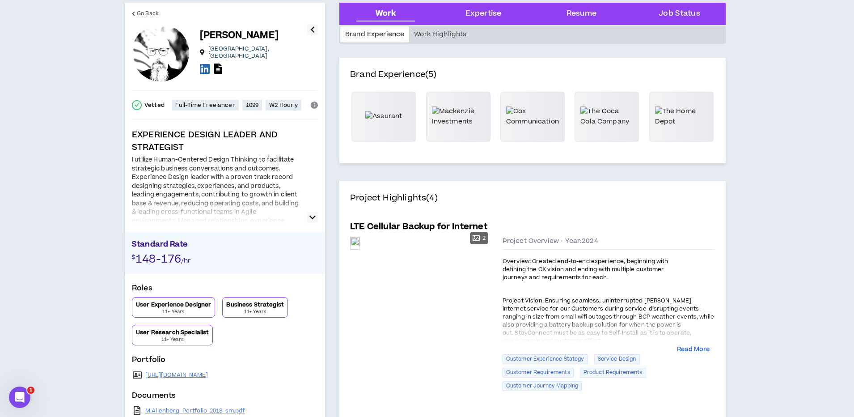
scroll to position [35, 0]
click at [313, 214] on icon "button" at bounding box center [312, 217] width 6 height 11
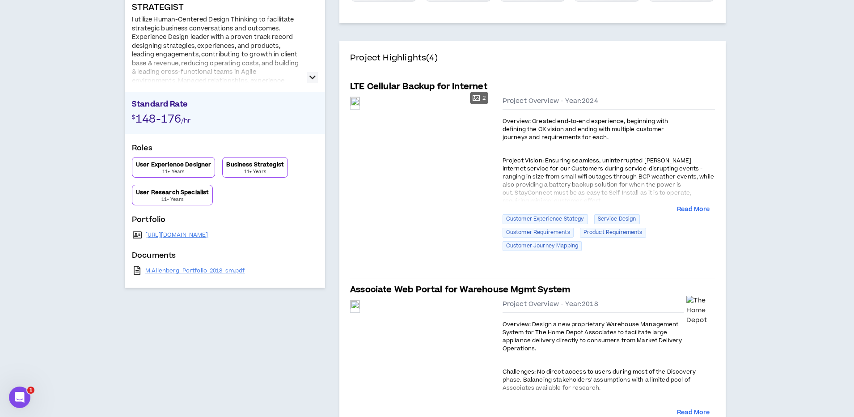
scroll to position [0, 0]
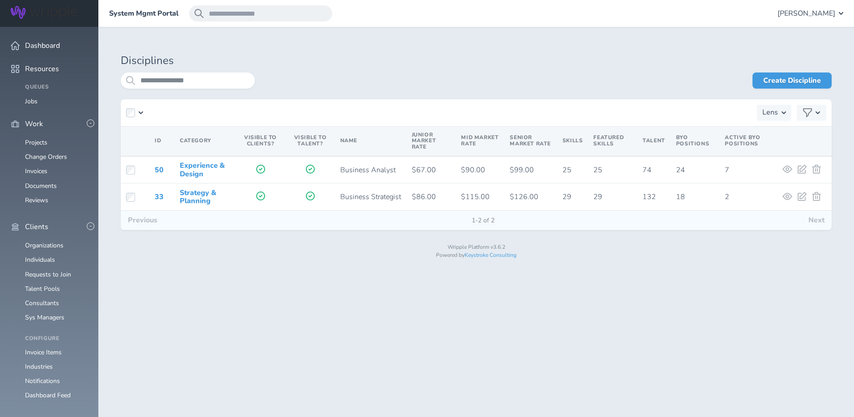
scroll to position [262, 0]
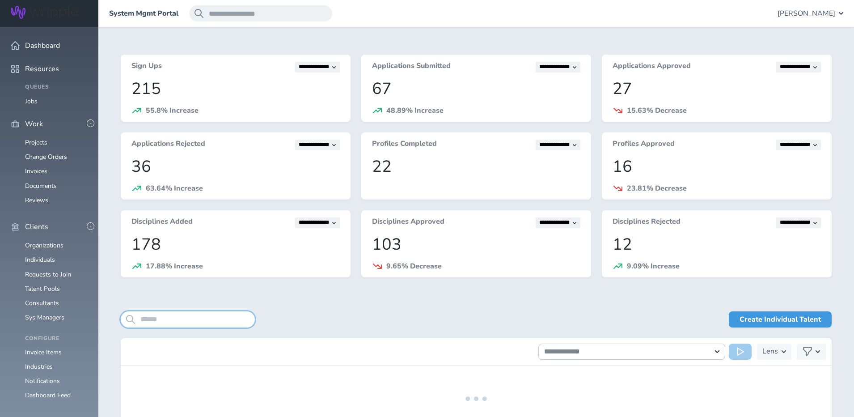
click at [144, 317] on input "search" at bounding box center [188, 319] width 134 height 16
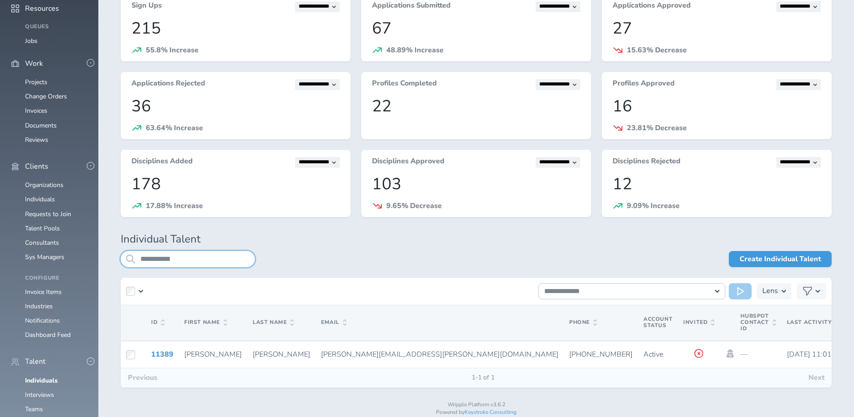
scroll to position [76, 0]
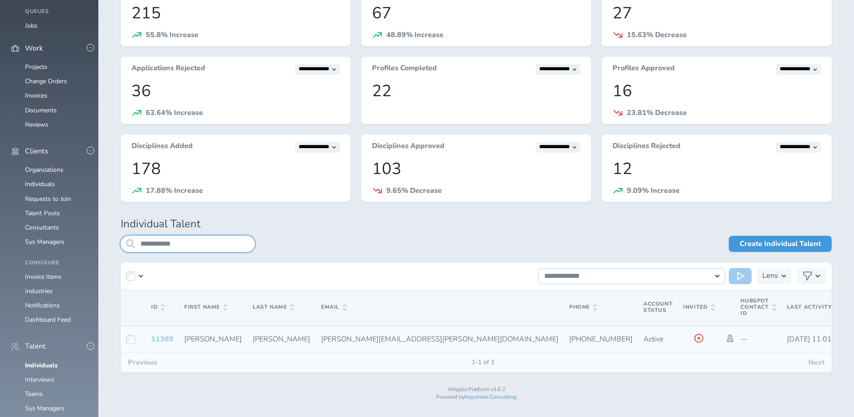
type input "**********"
click at [167, 340] on link "11389" at bounding box center [162, 339] width 22 height 10
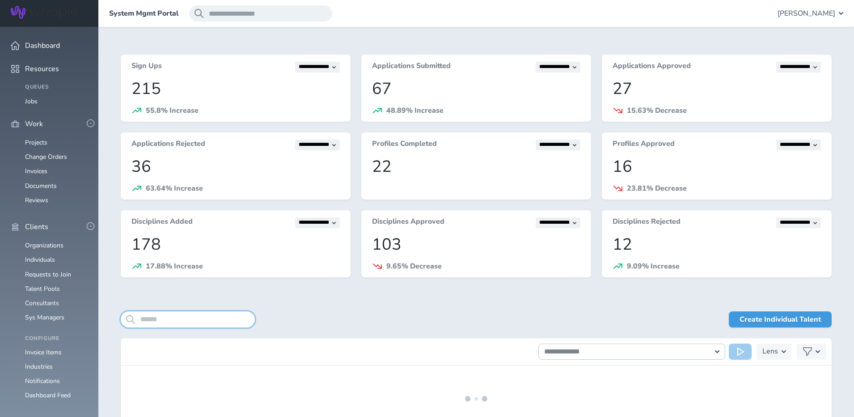
click at [153, 323] on input "search" at bounding box center [188, 319] width 134 height 16
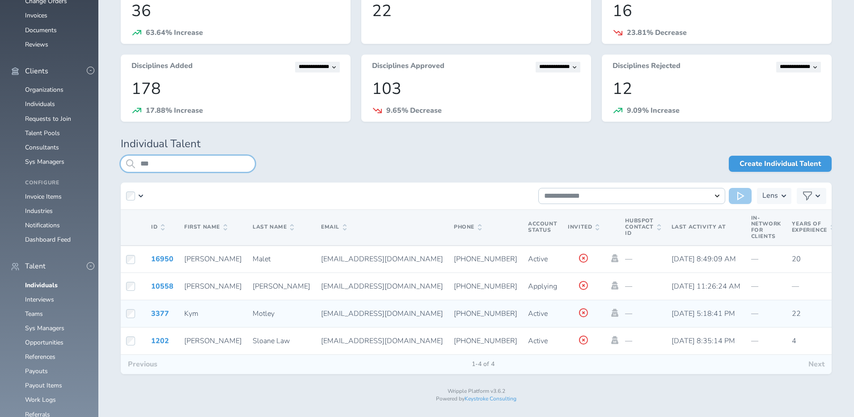
scroll to position [157, 0]
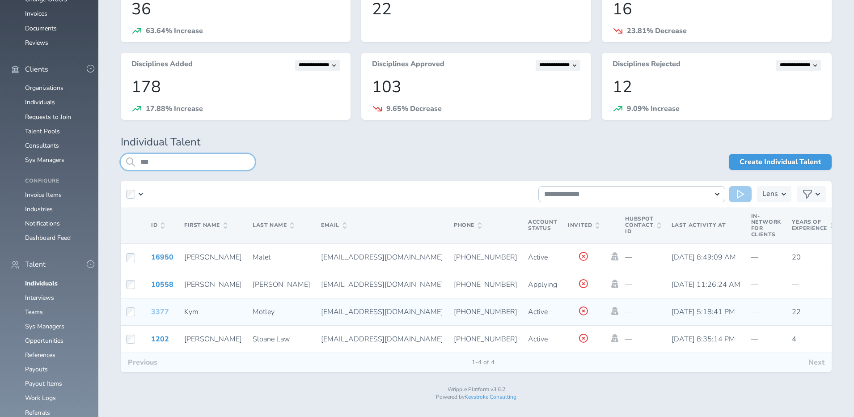
type input "***"
click at [163, 312] on link "3377" at bounding box center [160, 312] width 18 height 10
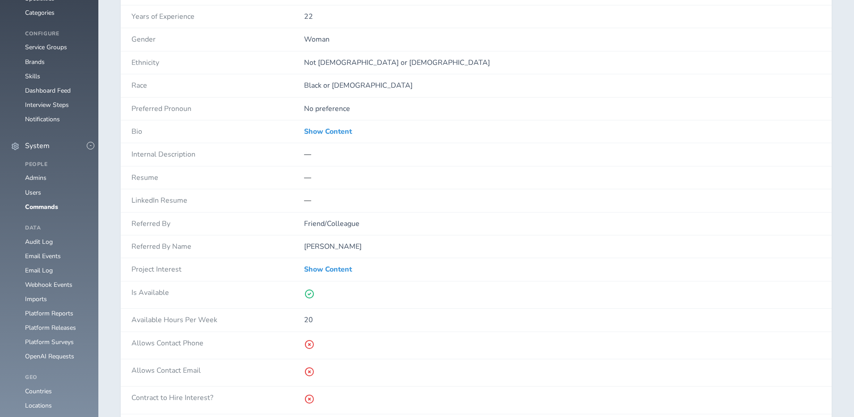
scroll to position [671, 0]
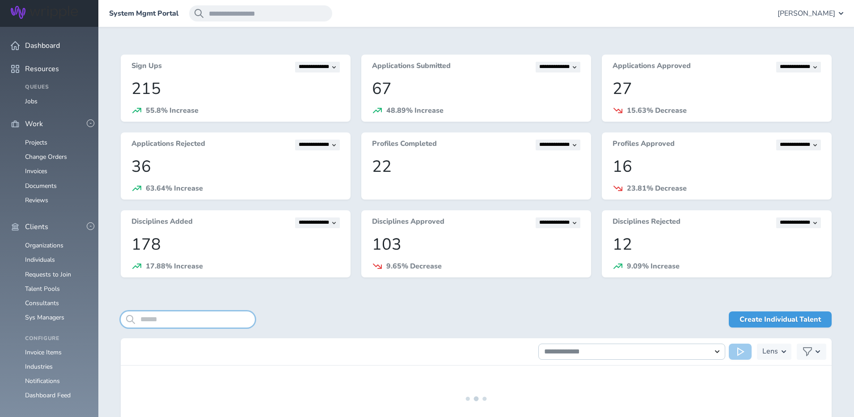
click at [179, 320] on input "search" at bounding box center [188, 319] width 134 height 16
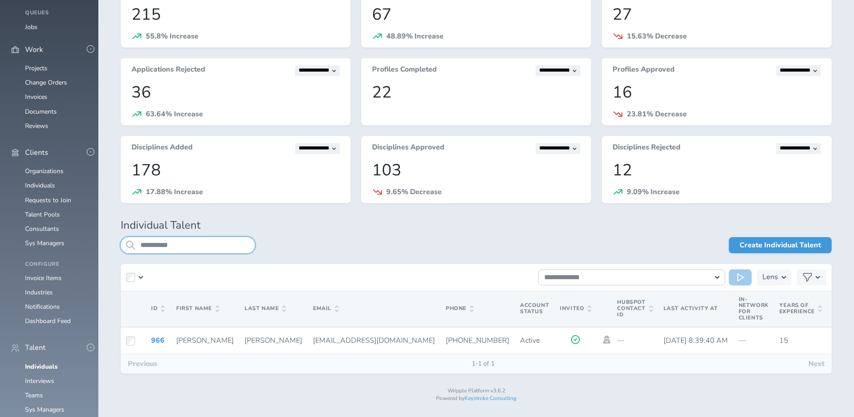
scroll to position [76, 0]
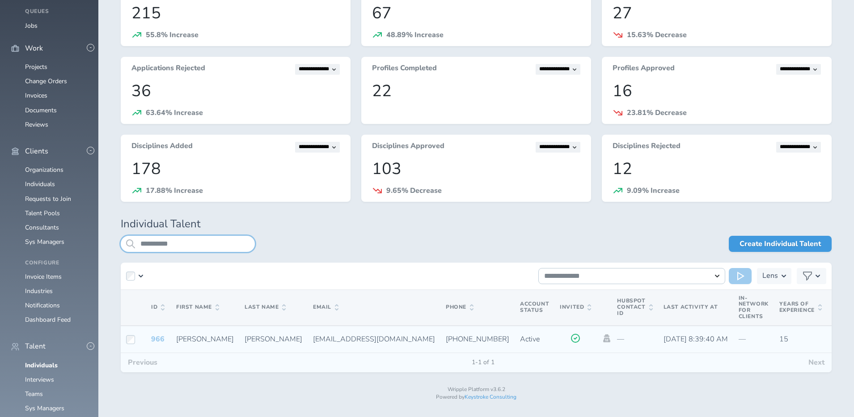
type input "**********"
click at [161, 341] on link "966" at bounding box center [157, 339] width 13 height 10
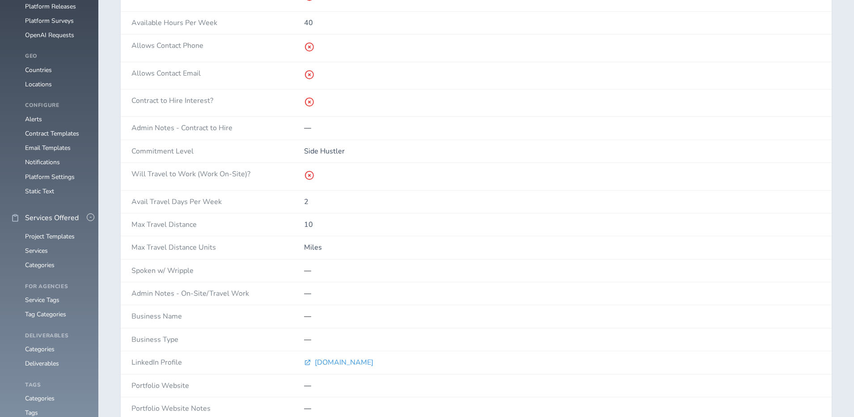
scroll to position [262, 0]
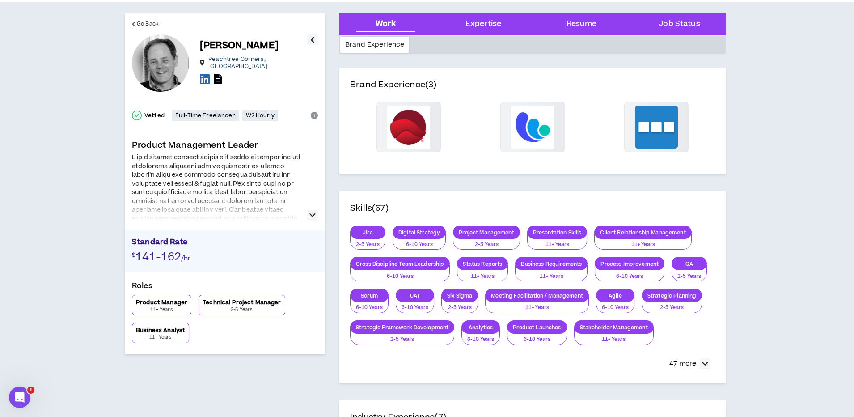
scroll to position [37, 0]
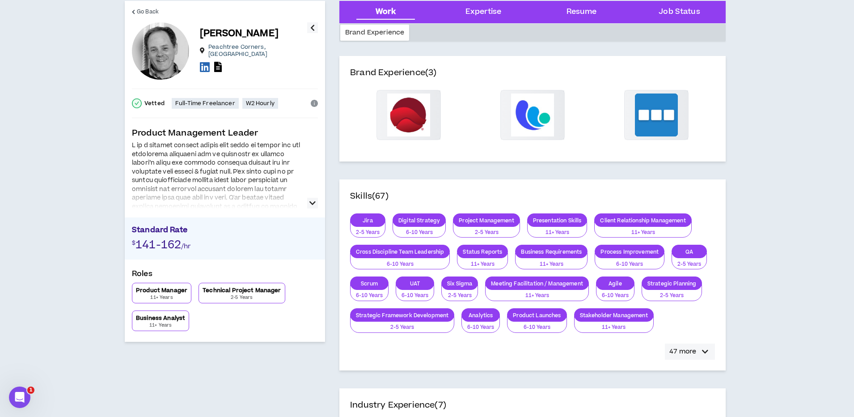
click at [703, 351] on icon "button" at bounding box center [705, 351] width 6 height 11
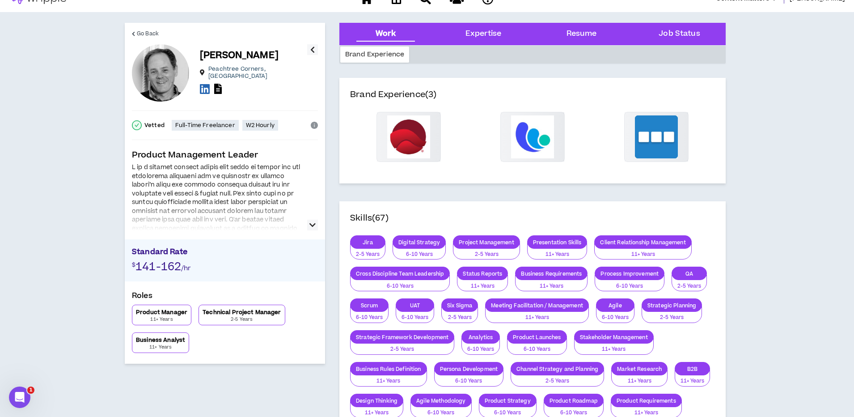
scroll to position [0, 0]
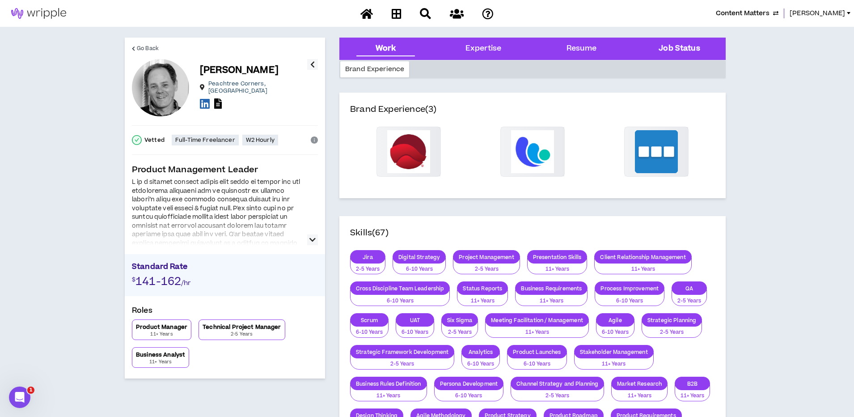
click at [667, 45] on Status "Job Status" at bounding box center [679, 49] width 41 height 12
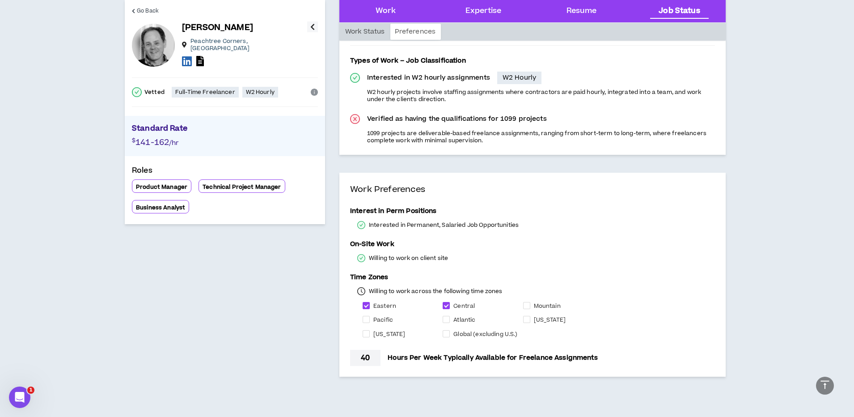
scroll to position [1764, 0]
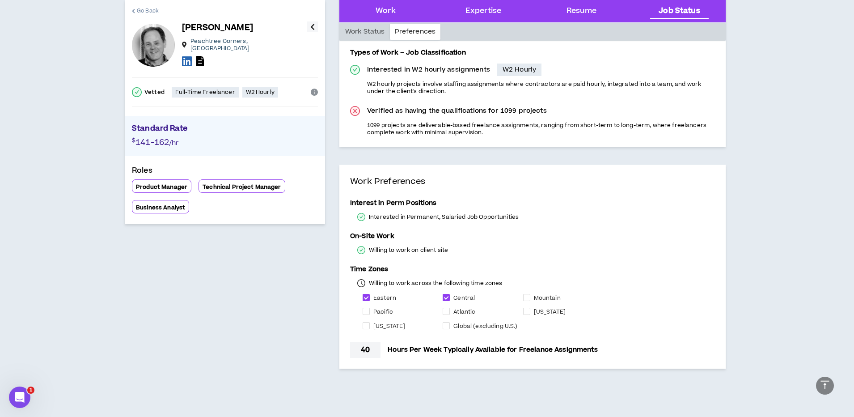
click at [146, 13] on span "Go Back" at bounding box center [148, 11] width 22 height 8
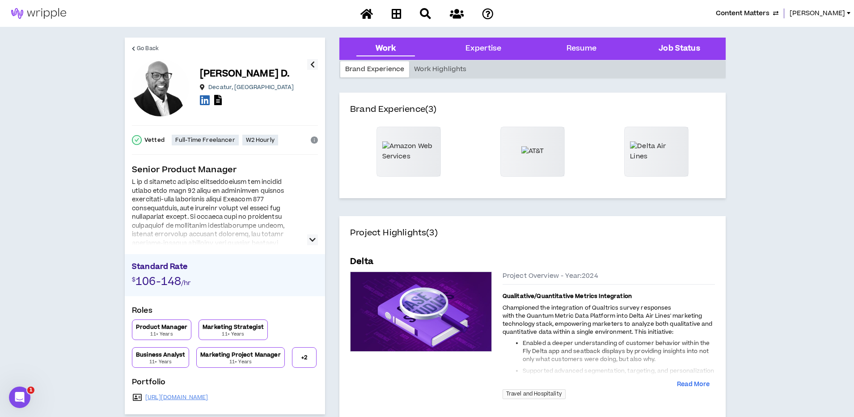
click at [681, 48] on Status "Job Status" at bounding box center [679, 49] width 41 height 12
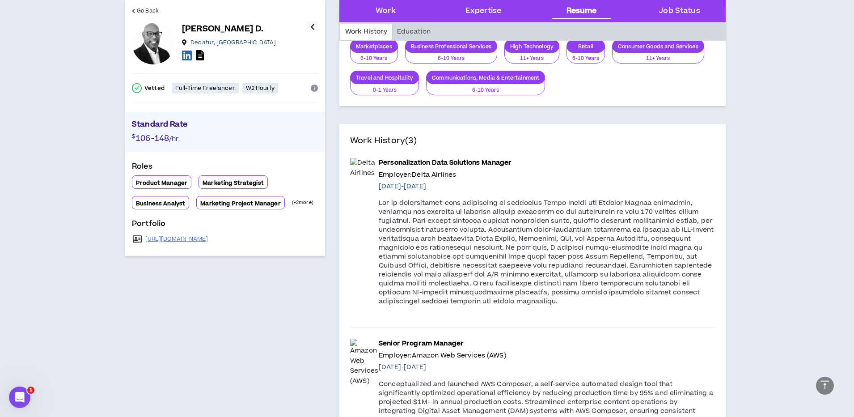
scroll to position [1030, 0]
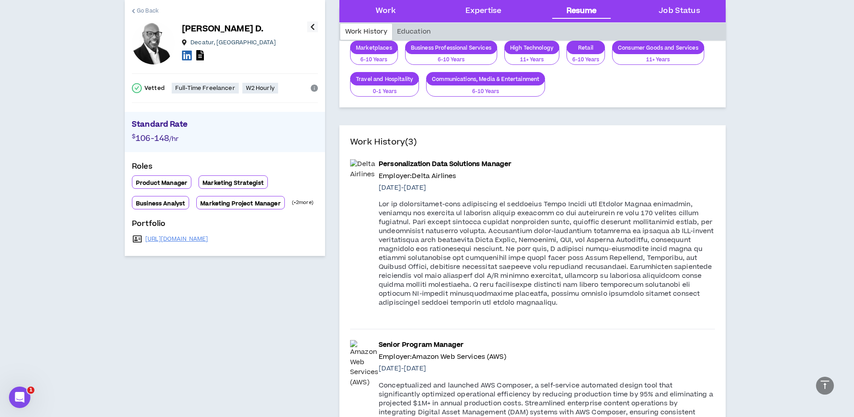
click at [151, 12] on span "Go Back" at bounding box center [148, 11] width 22 height 8
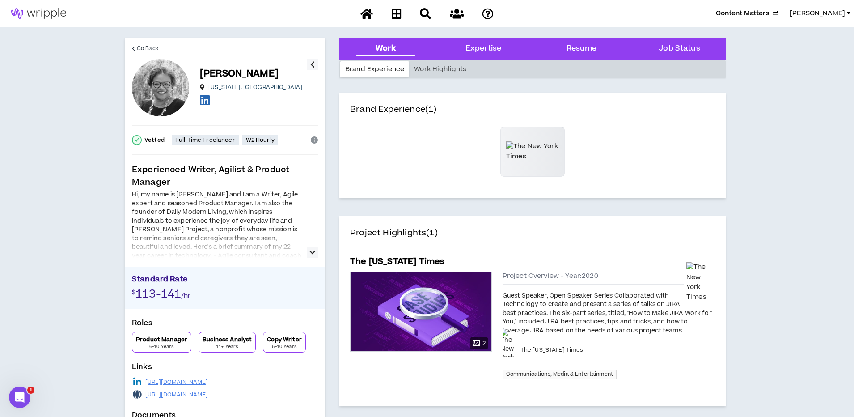
click at [310, 251] on icon "button" at bounding box center [312, 252] width 6 height 11
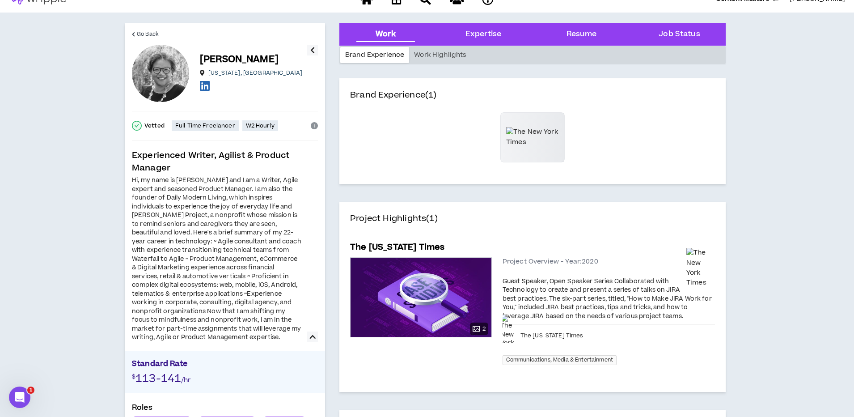
scroll to position [13, 0]
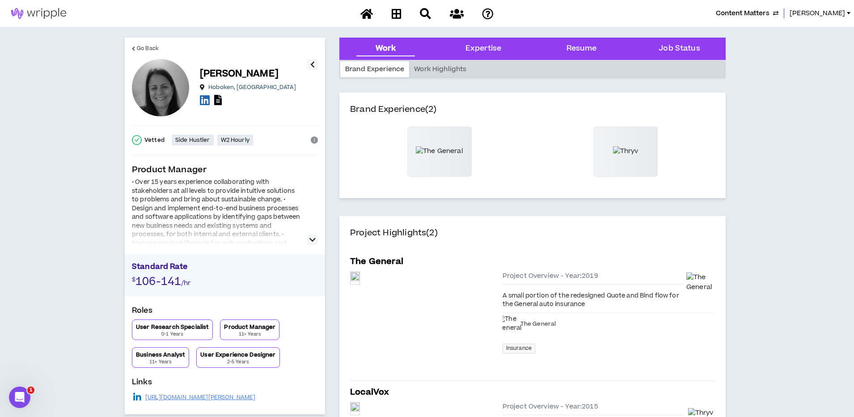
click at [308, 237] on button "button" at bounding box center [312, 239] width 11 height 11
click at [221, 99] on icon at bounding box center [218, 100] width 8 height 10
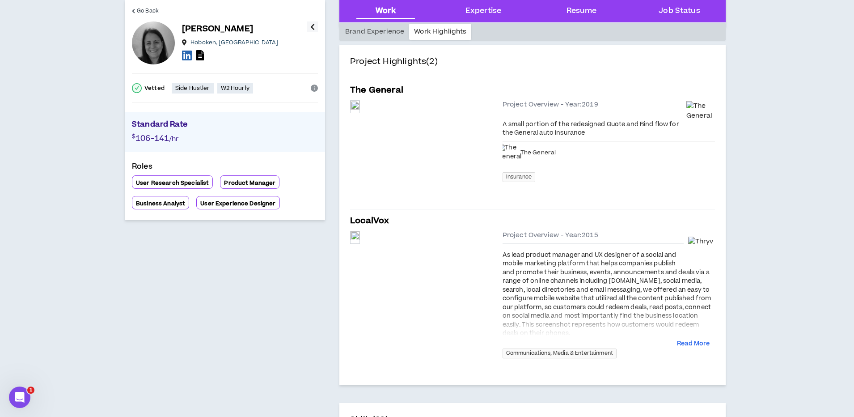
scroll to position [173, 0]
click at [691, 342] on button "Read More" at bounding box center [693, 342] width 33 height 9
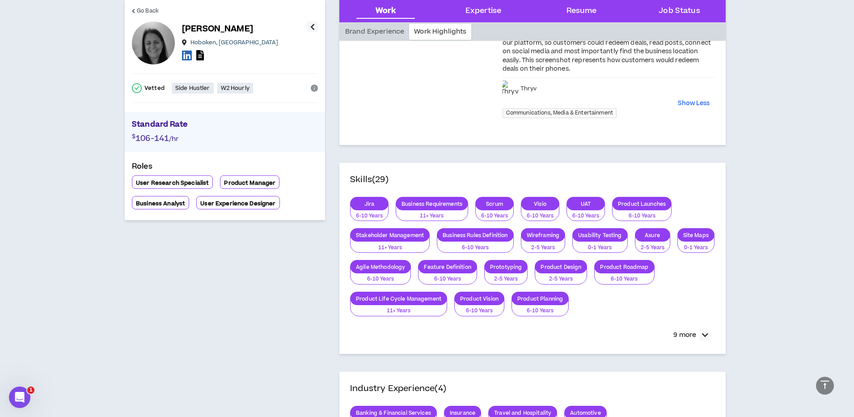
scroll to position [0, 0]
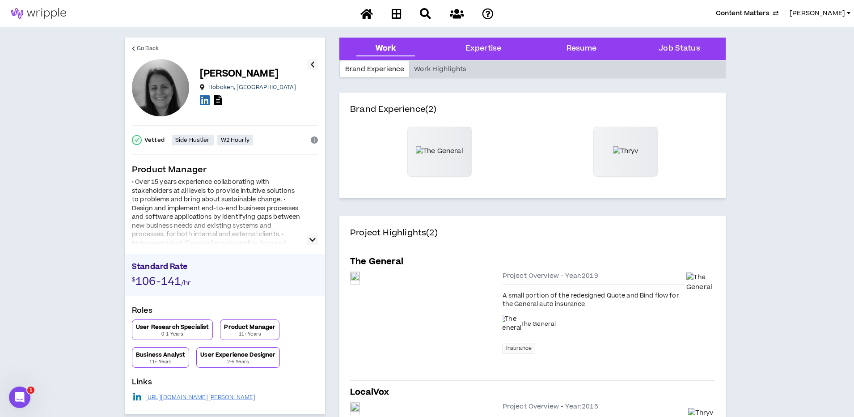
click at [218, 101] on icon at bounding box center [218, 100] width 8 height 10
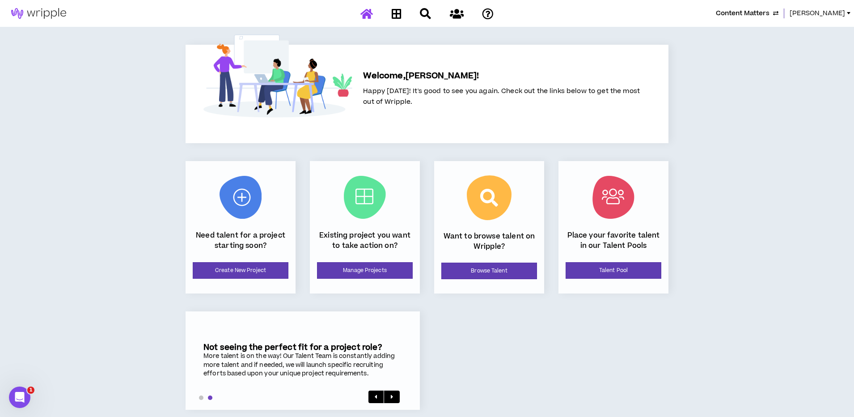
click at [838, 12] on span "[PERSON_NAME]" at bounding box center [817, 13] width 55 height 10
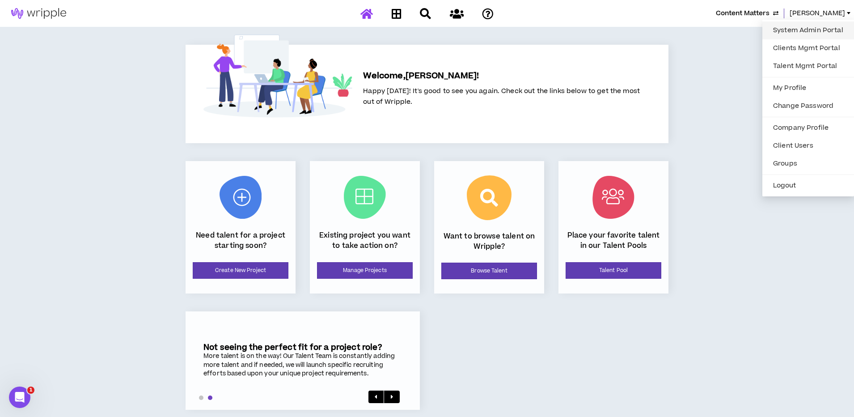
click at [784, 31] on link "System Admin Portal" at bounding box center [808, 30] width 81 height 13
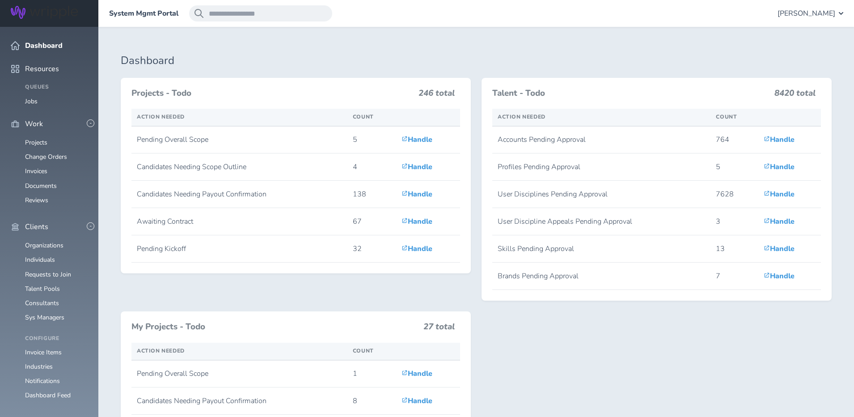
scroll to position [64, 0]
drag, startPoint x: 32, startPoint y: 165, endPoint x: 37, endPoint y: 159, distance: 7.6
click at [33, 242] on ul "Organizations Individuals Requests to Join Talent Pools Consultants Sys Managers" at bounding box center [49, 281] width 77 height 79
click at [38, 241] on link "Organizations" at bounding box center [44, 245] width 38 height 8
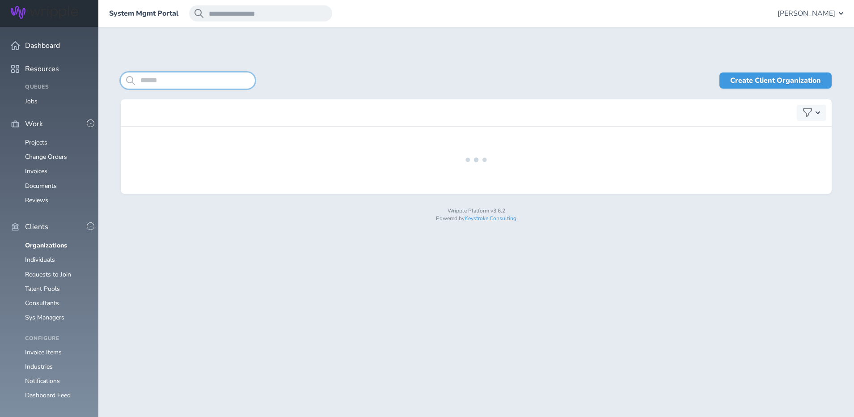
click at [160, 85] on input "search" at bounding box center [188, 80] width 134 height 16
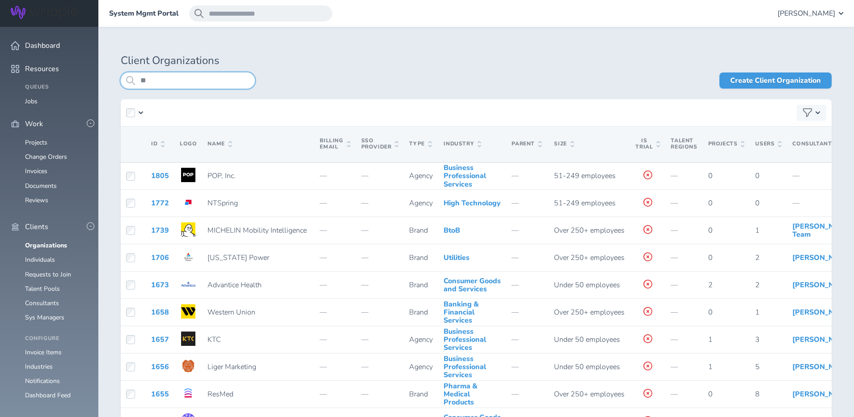
type input "***"
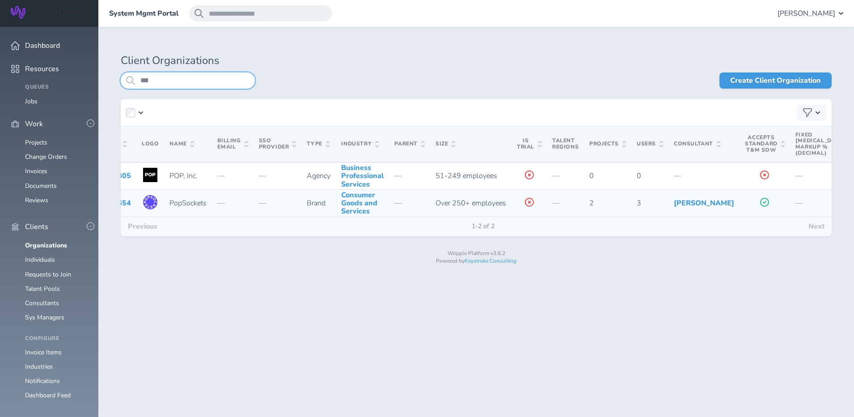
scroll to position [0, 223]
